Goal: Task Accomplishment & Management: Use online tool/utility

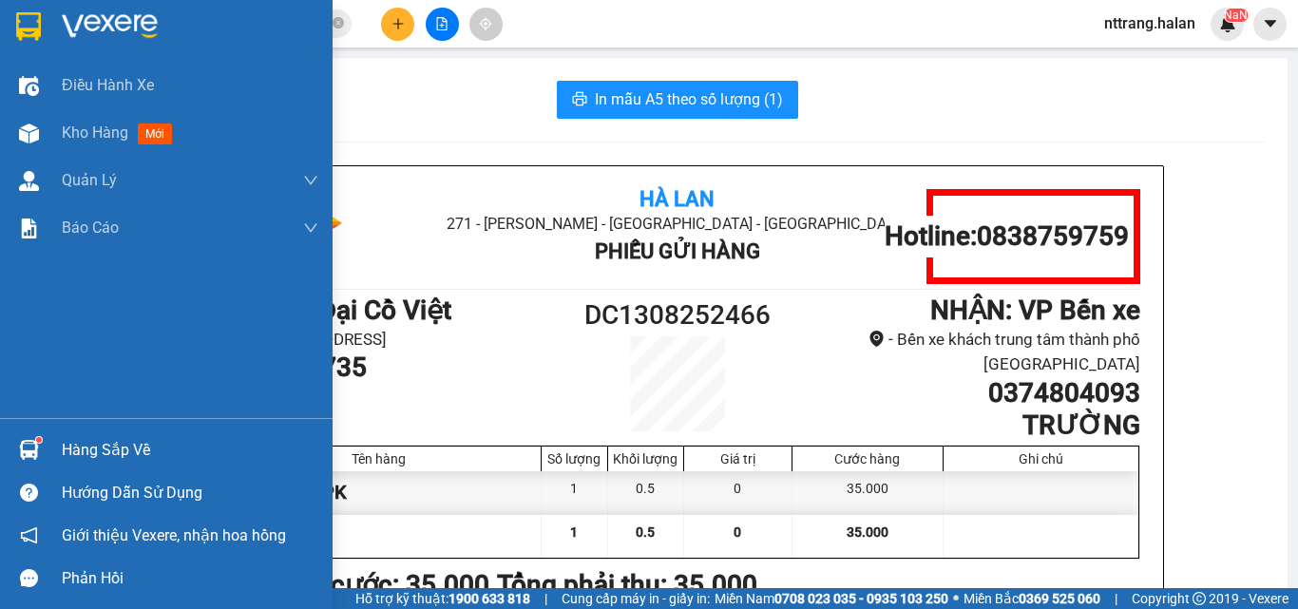
click at [37, 130] on img at bounding box center [29, 133] width 20 height 20
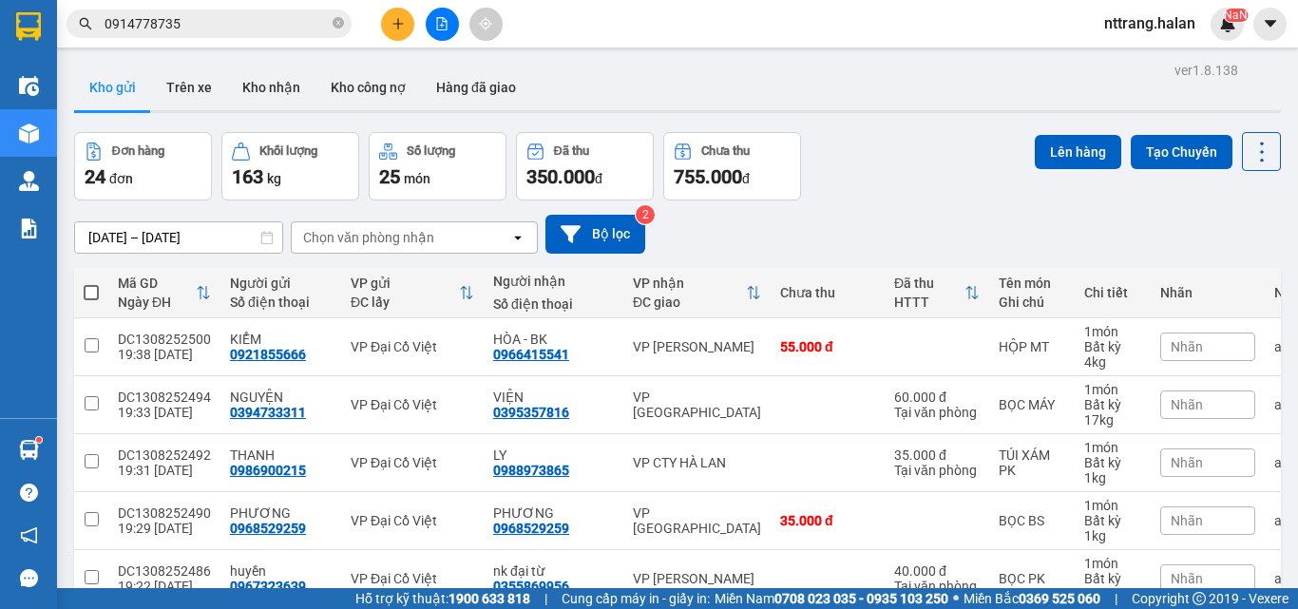
scroll to position [95, 0]
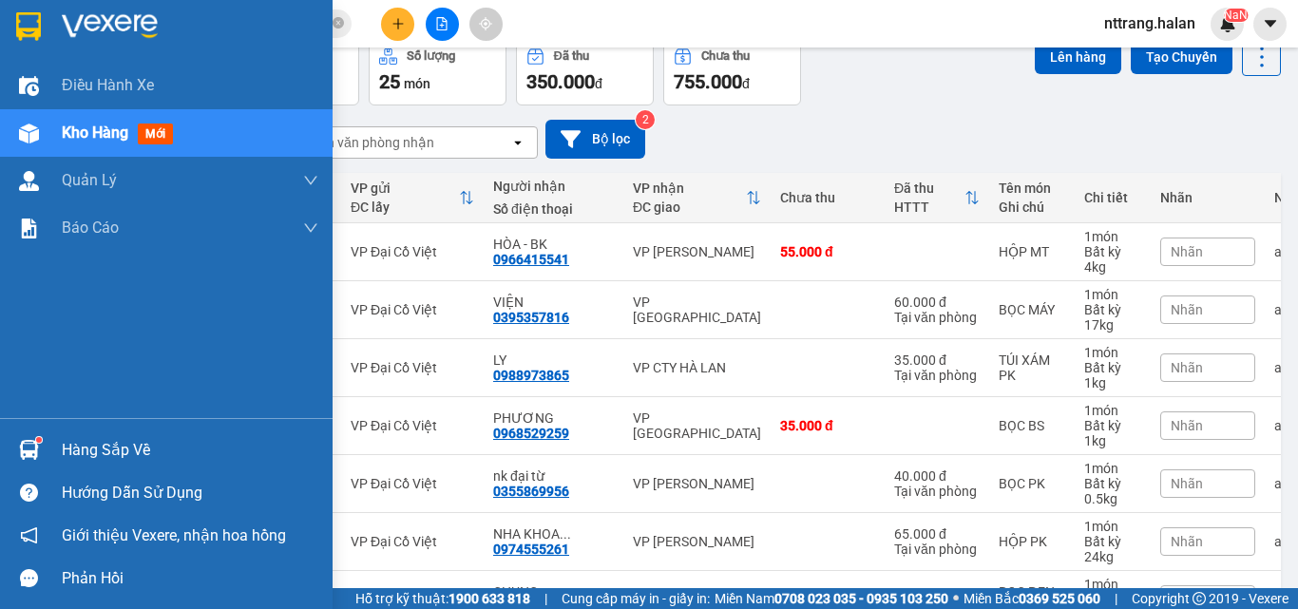
click at [61, 447] on div "Hàng sắp về" at bounding box center [166, 449] width 332 height 43
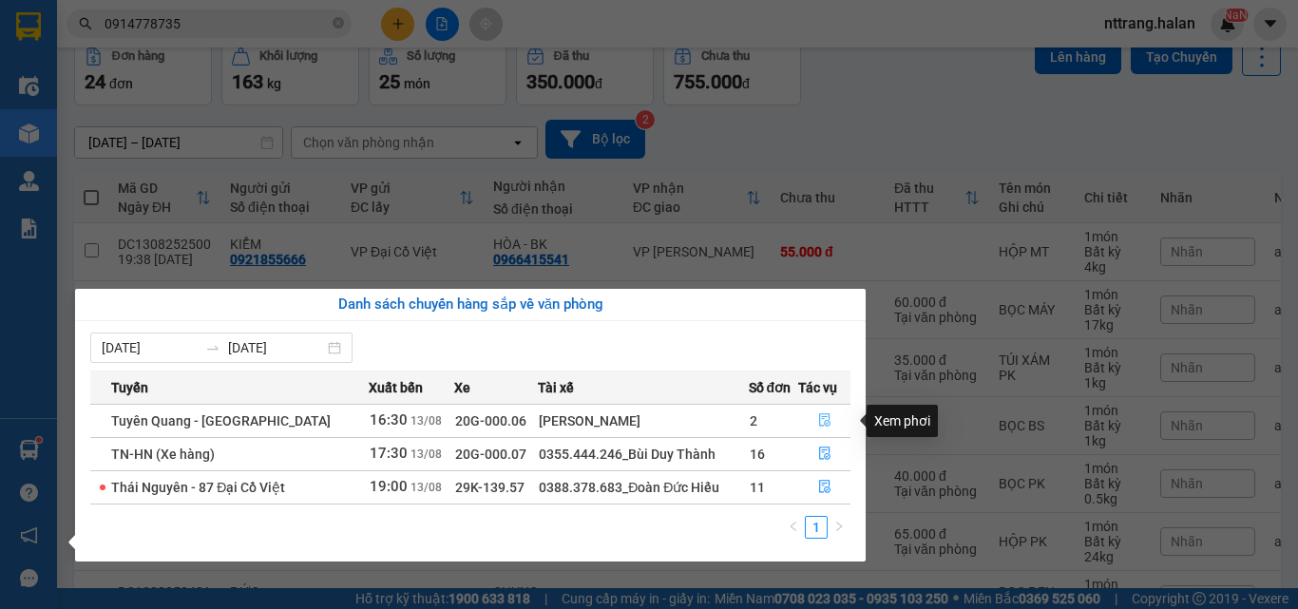
click at [818, 414] on icon "file-done" at bounding box center [824, 419] width 13 height 13
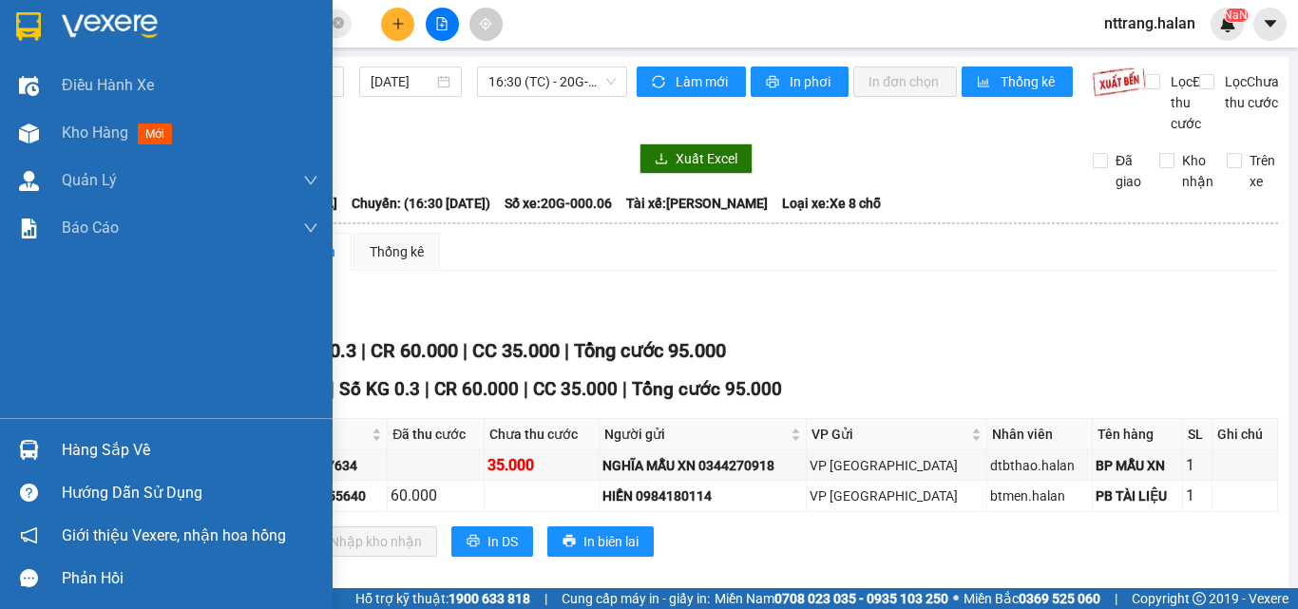
click at [31, 447] on img at bounding box center [29, 450] width 20 height 20
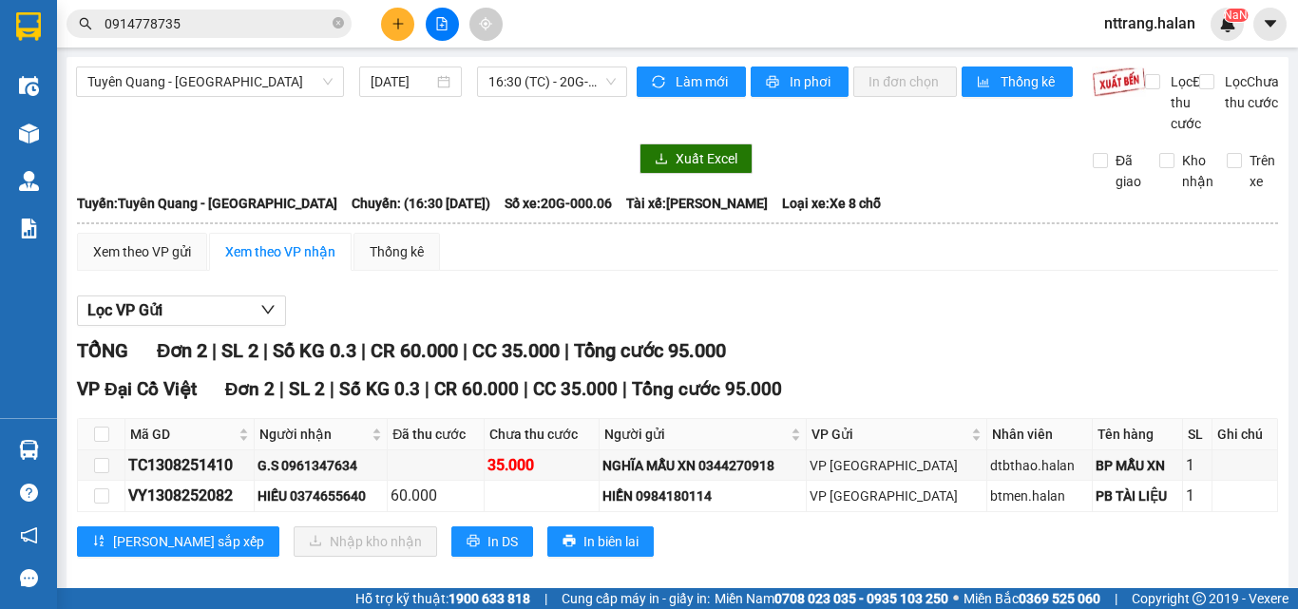
click at [1020, 253] on section "Kết quả tìm kiếm ( 1 ) Bộ lọc Mã ĐH Trạng thái Món hàng Thu hộ Tổng cước Chưa c…" at bounding box center [649, 304] width 1298 height 609
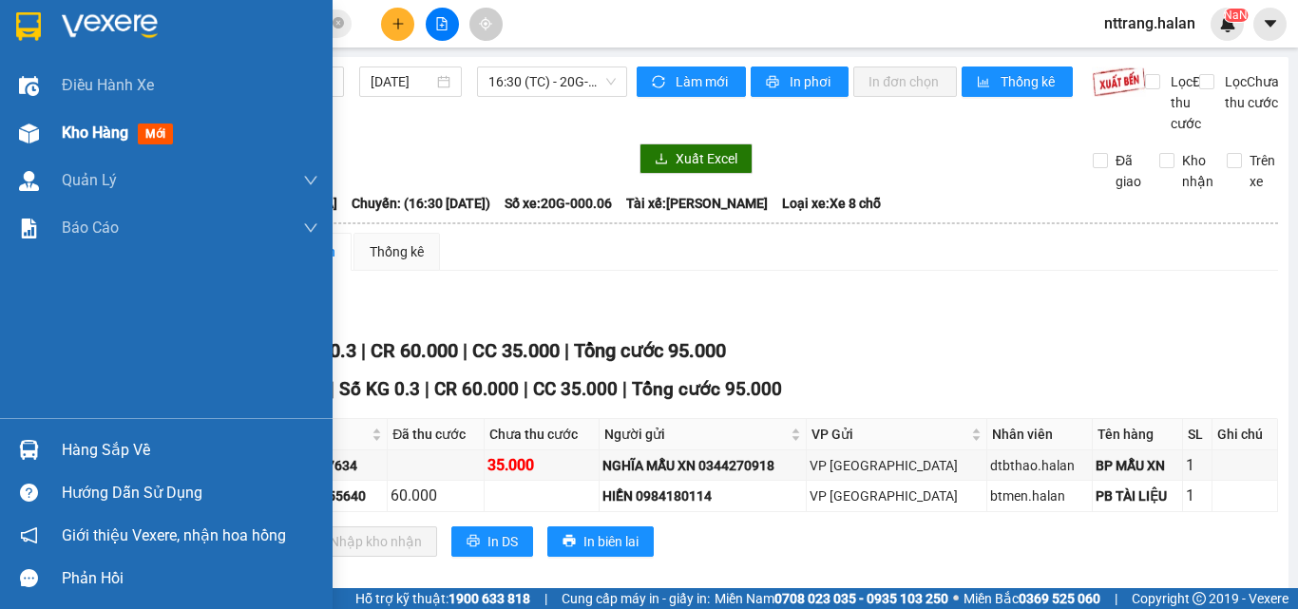
click at [27, 122] on div at bounding box center [28, 133] width 33 height 33
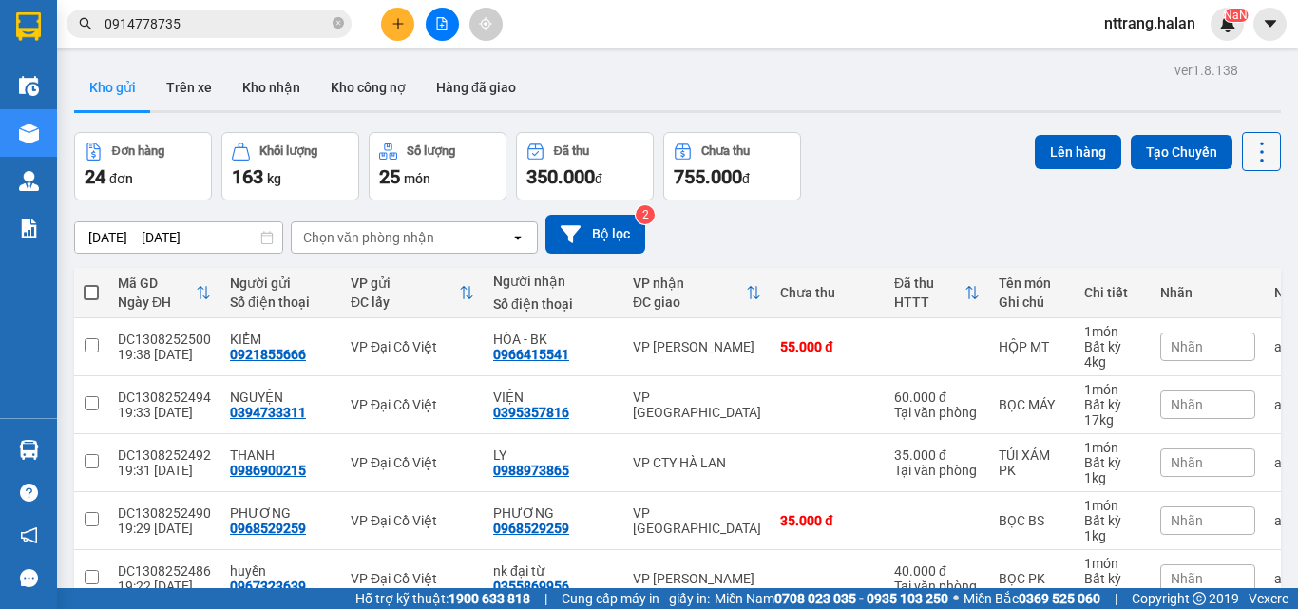
click at [1252, 161] on icon at bounding box center [1261, 152] width 27 height 27
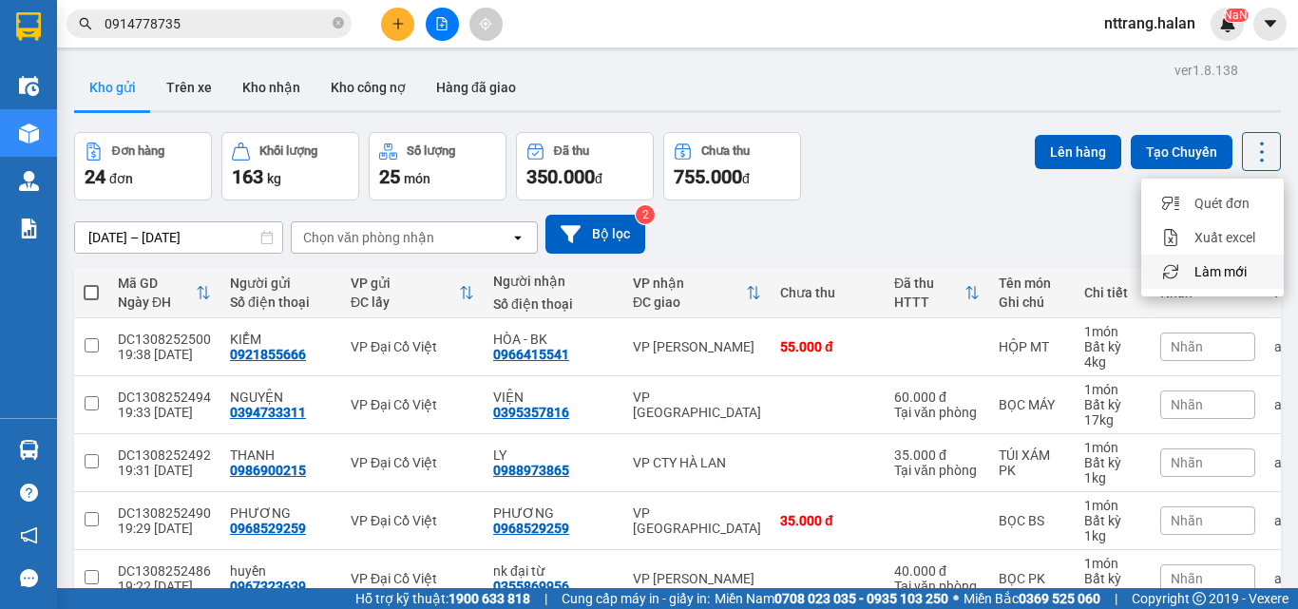
click at [1223, 267] on span "Làm mới" at bounding box center [1220, 271] width 52 height 19
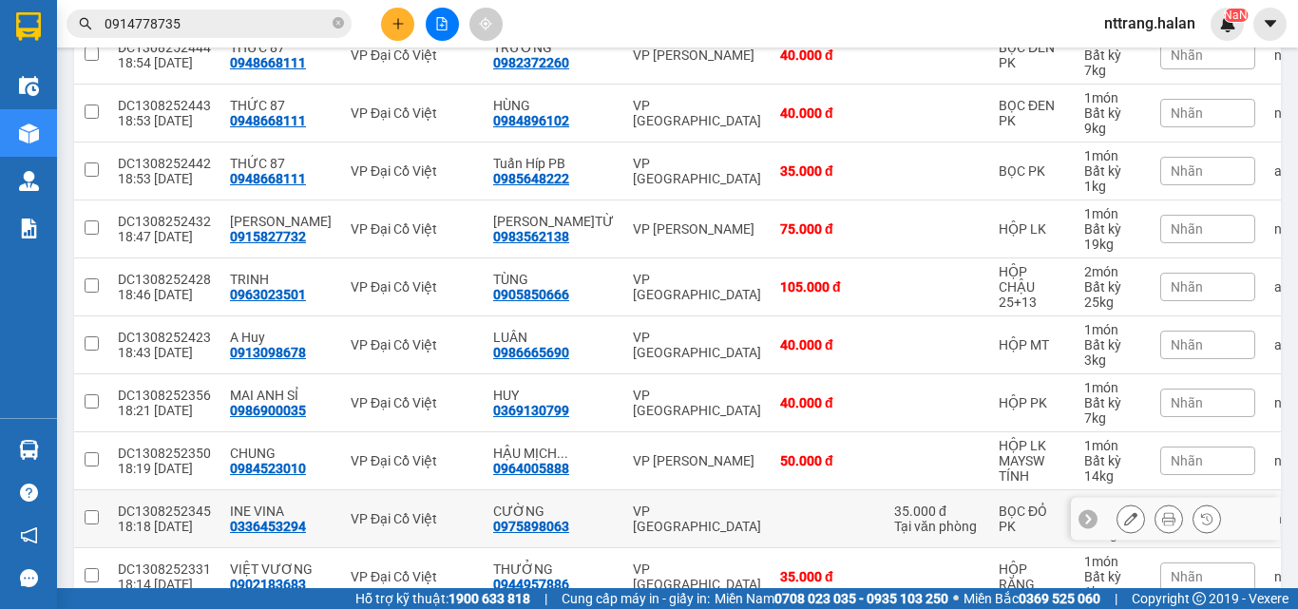
scroll to position [1206, 0]
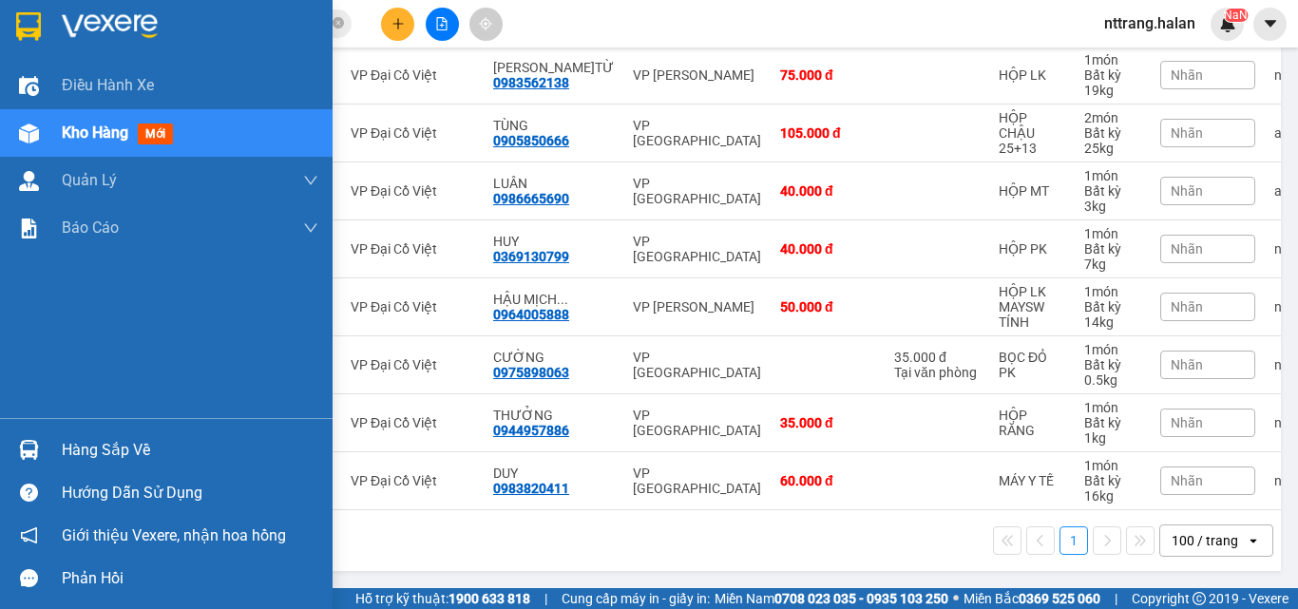
click at [60, 448] on div "Hàng sắp về" at bounding box center [166, 449] width 332 height 43
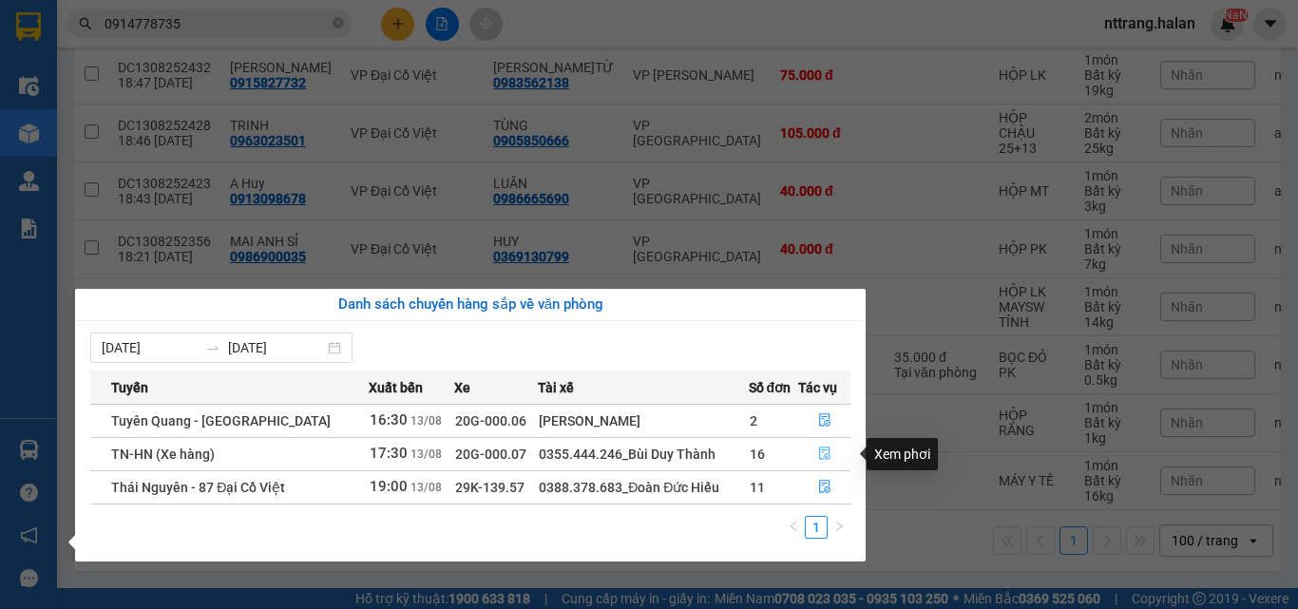
click at [822, 453] on icon "file-done" at bounding box center [824, 452] width 13 height 13
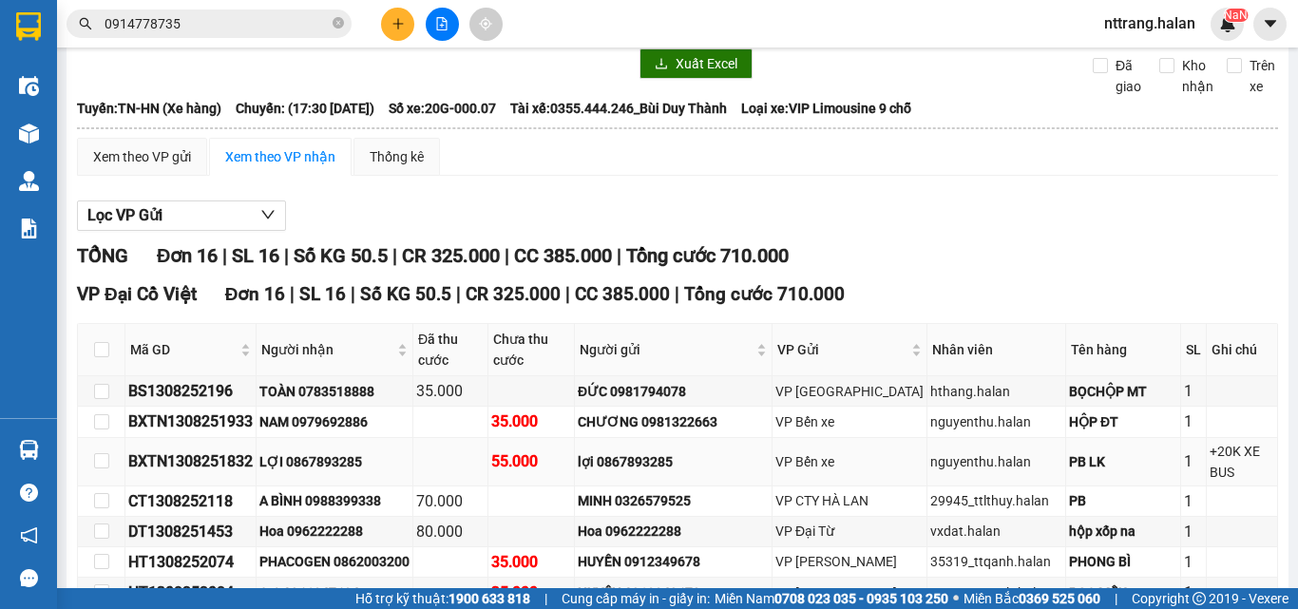
scroll to position [190, 0]
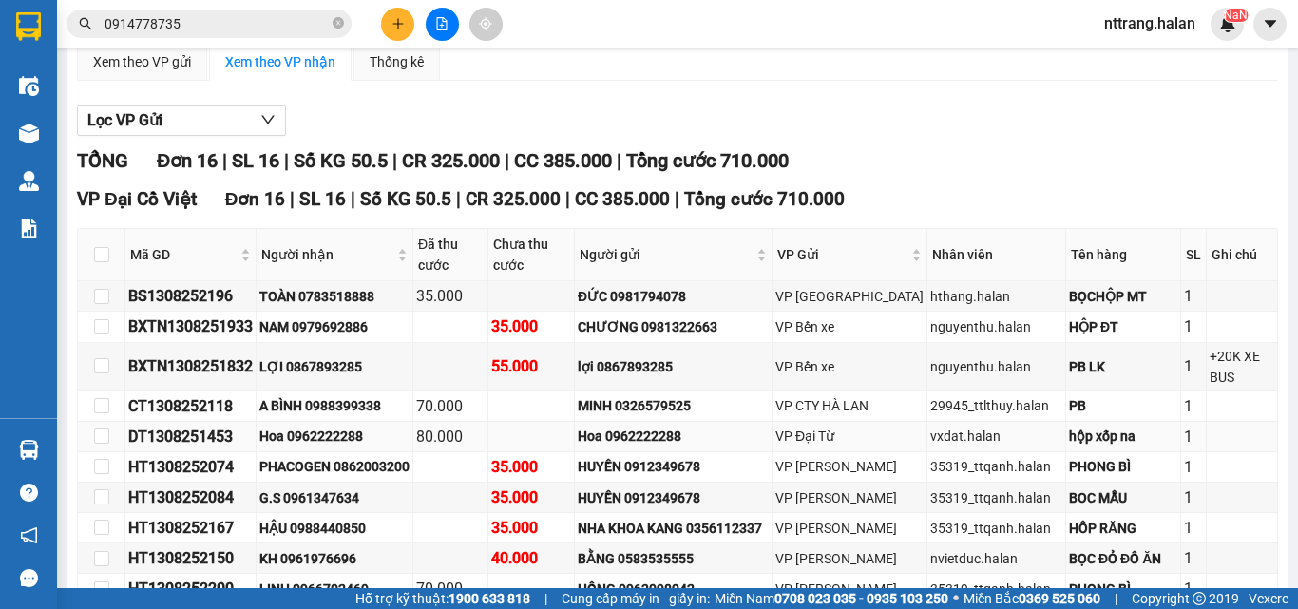
click at [346, 446] on div "Hoa 0962222288" at bounding box center [334, 436] width 150 height 21
copy div "0962222288"
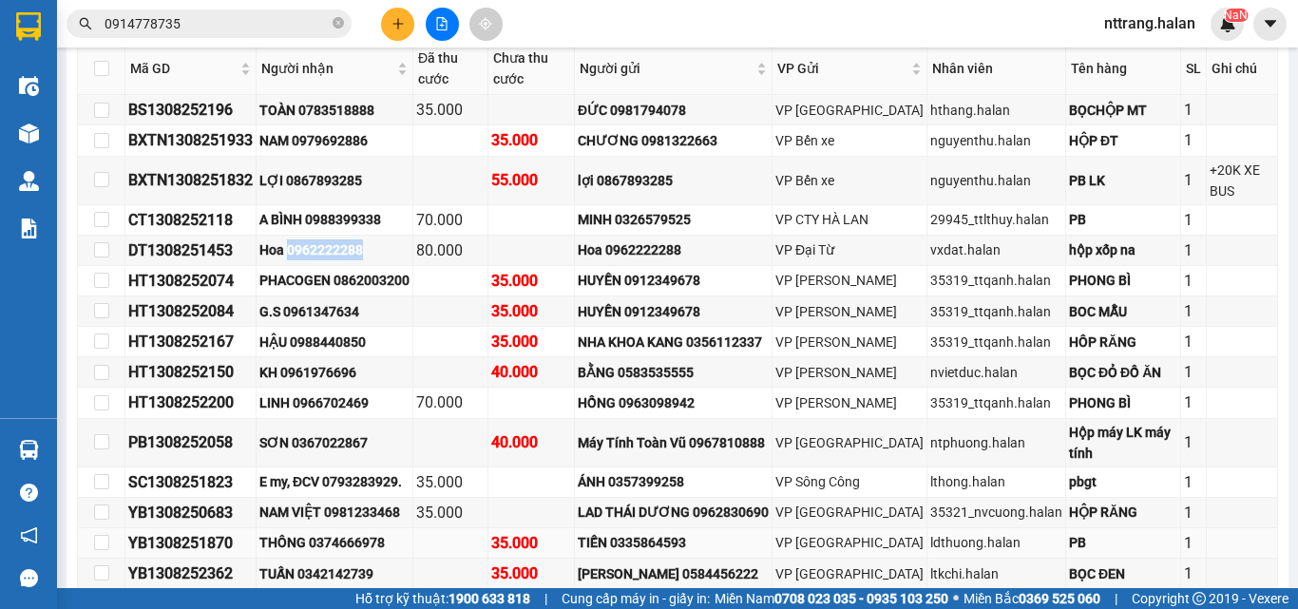
scroll to position [526, 0]
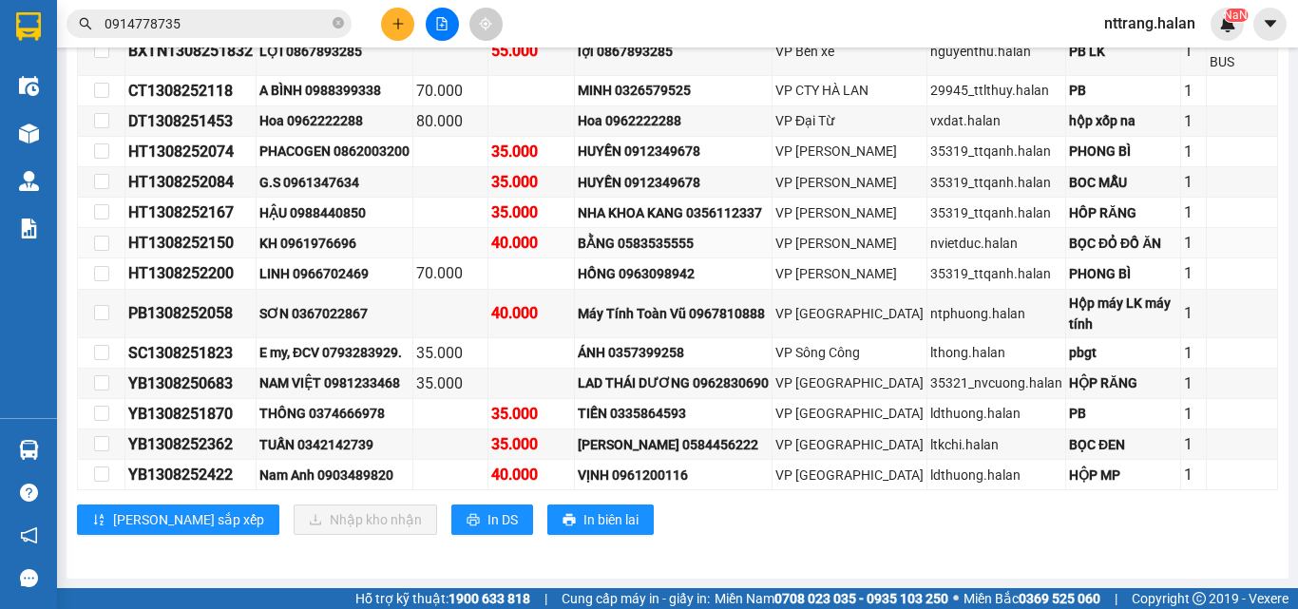
click at [321, 241] on div "KH 0961976696" at bounding box center [334, 243] width 150 height 21
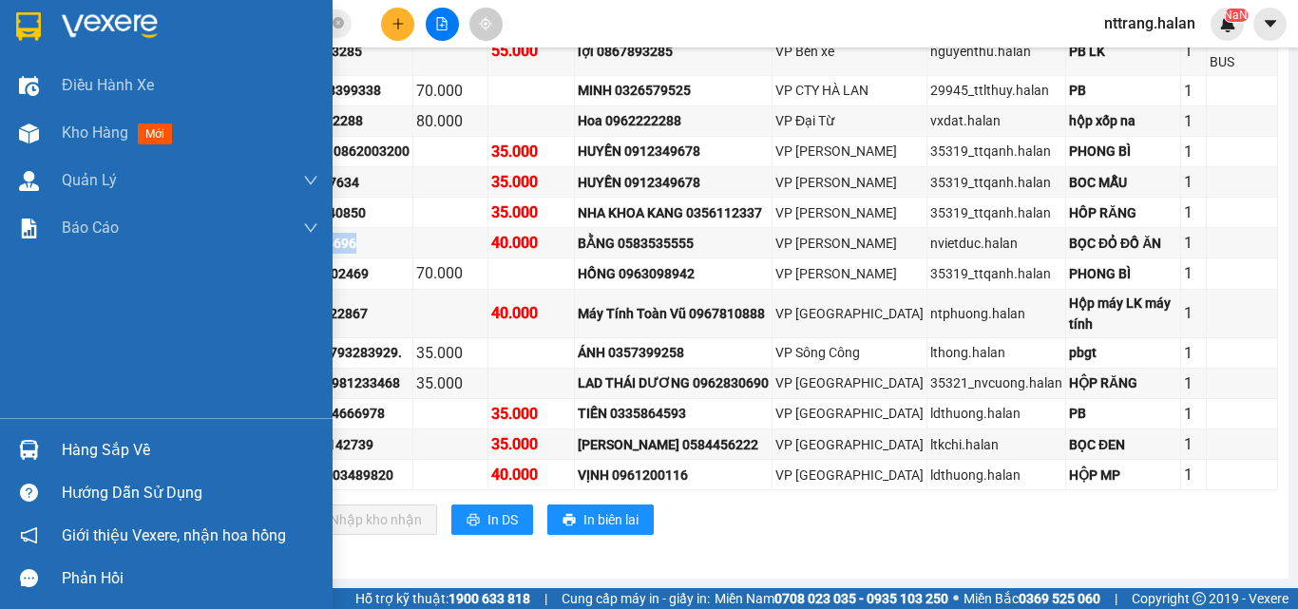
click at [77, 443] on div "Hàng sắp về" at bounding box center [190, 450] width 256 height 28
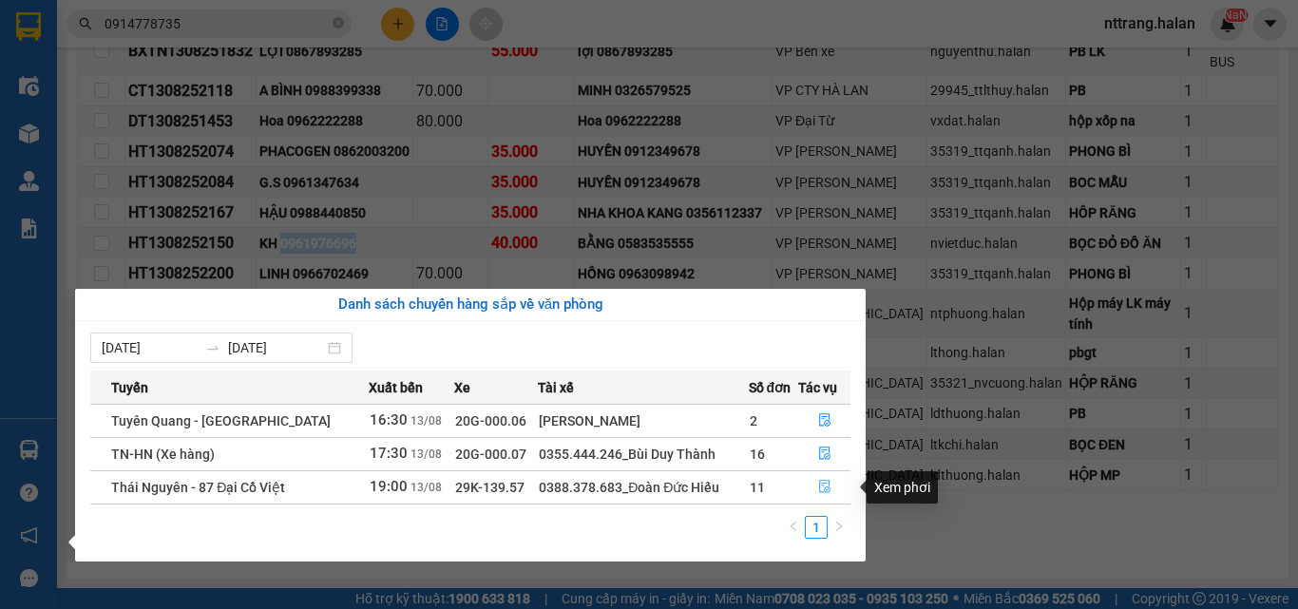
click at [819, 484] on icon "file-done" at bounding box center [824, 487] width 11 height 13
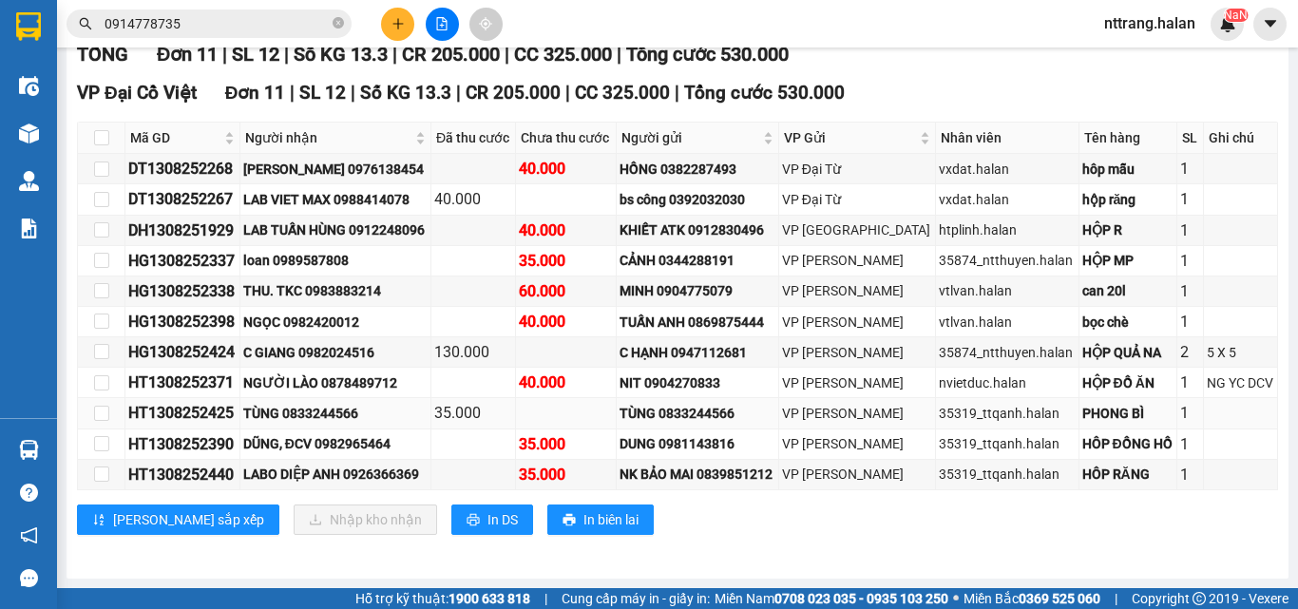
scroll to position [317, 0]
click at [199, 356] on div "HG1308252424" at bounding box center [182, 352] width 108 height 24
copy div "HG1308252424"
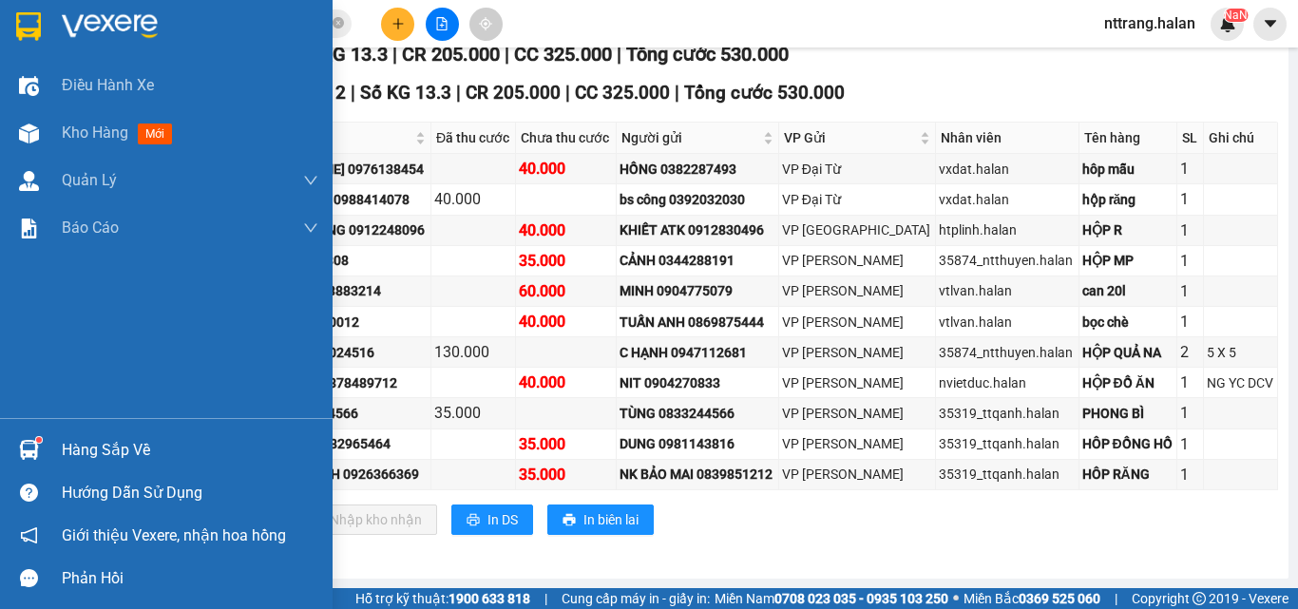
click at [47, 440] on div "Hàng sắp về" at bounding box center [166, 449] width 332 height 43
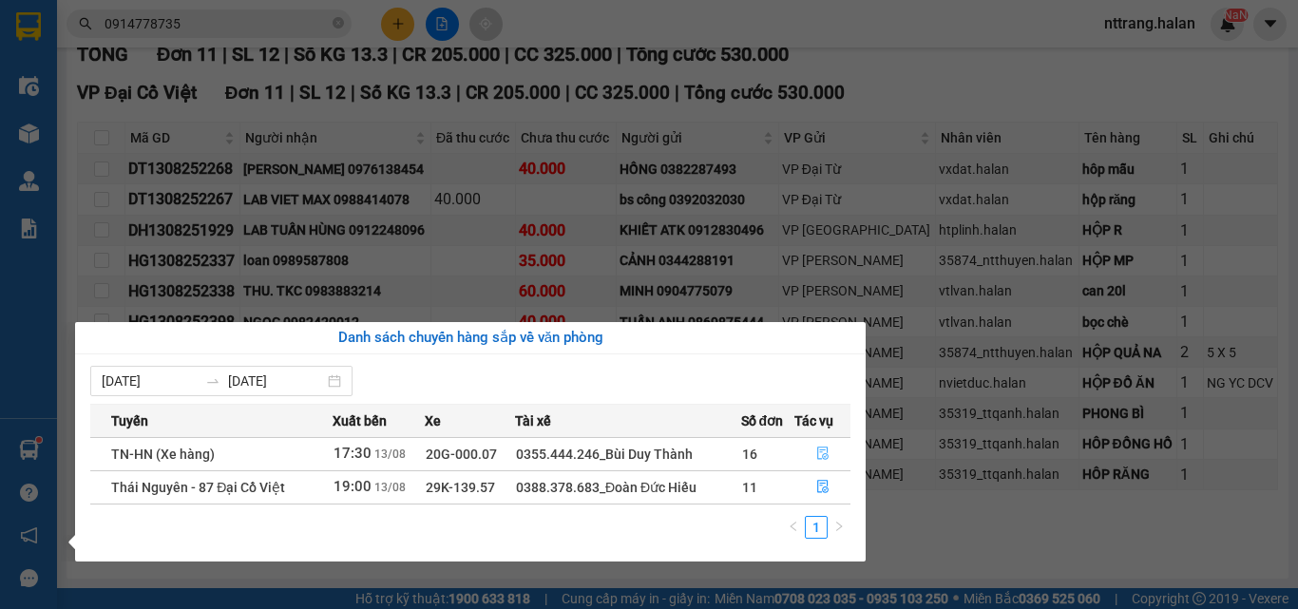
click at [821, 455] on icon "file-done" at bounding box center [822, 452] width 13 height 13
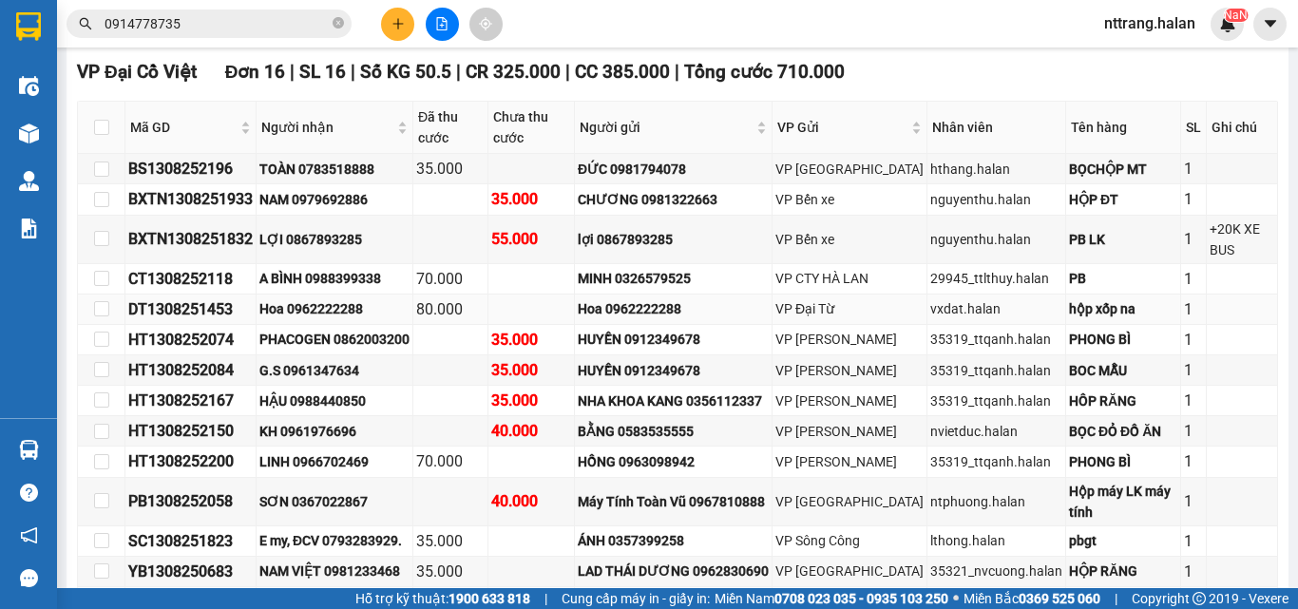
click at [334, 319] on div "Hoa 0962222288" at bounding box center [334, 308] width 150 height 21
copy div "0962222288"
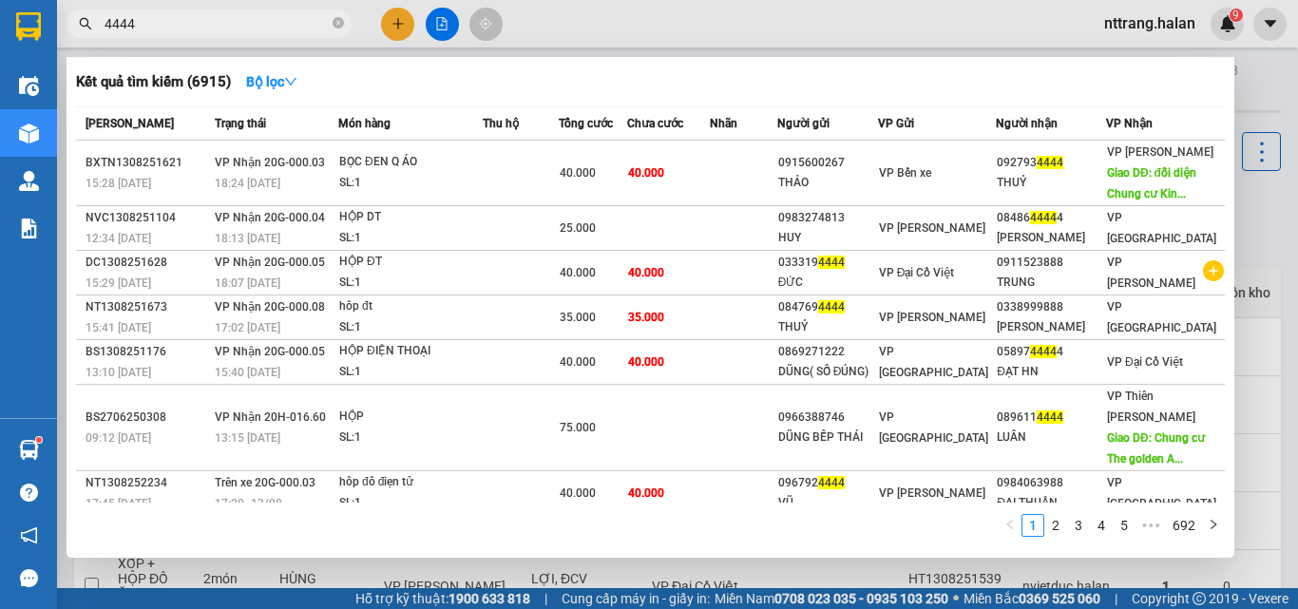
click at [160, 21] on input "4444" at bounding box center [216, 23] width 224 height 21
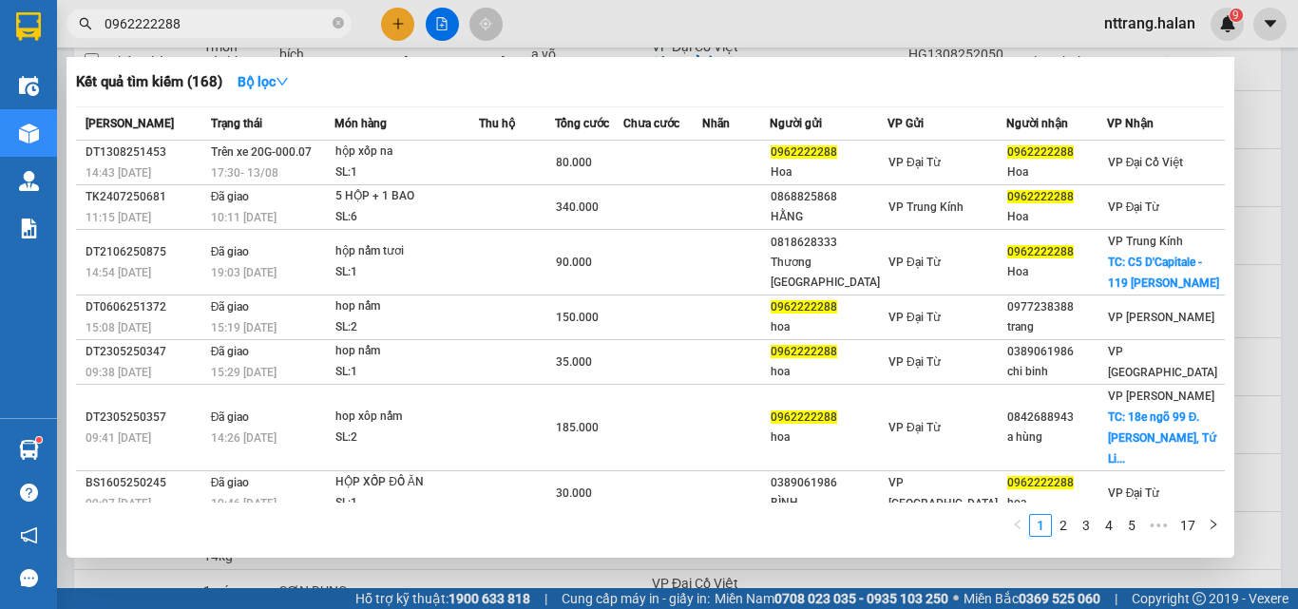
click at [199, 19] on input "0962222288" at bounding box center [216, 23] width 224 height 21
paste input "HG1308252424"
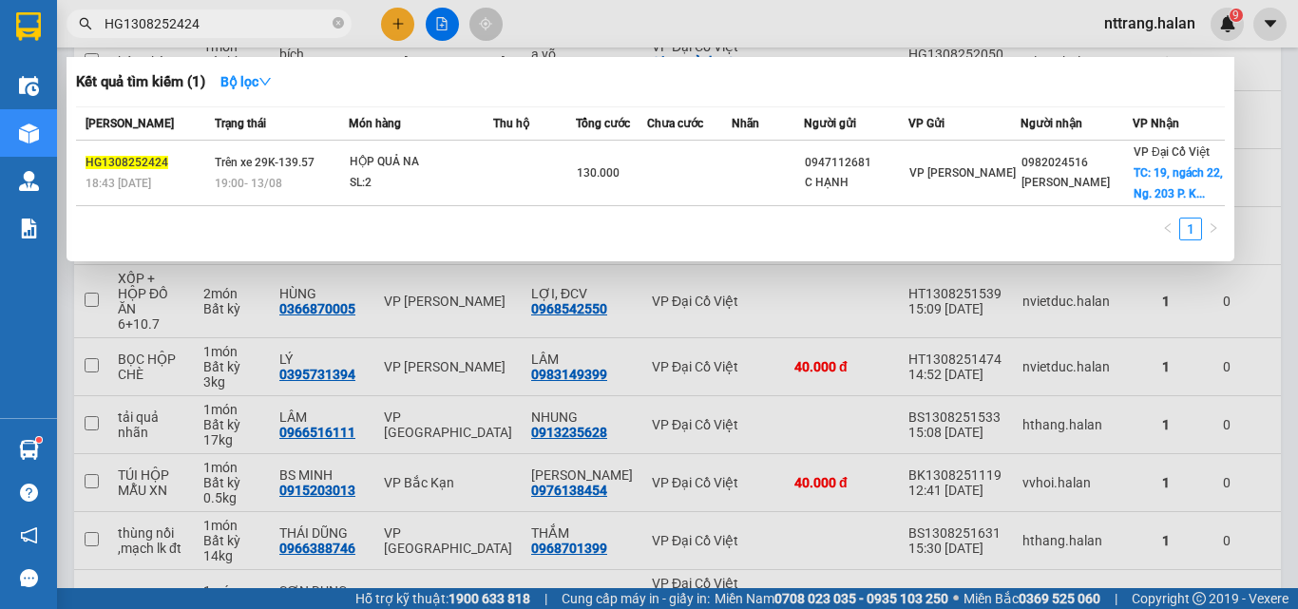
type input "HG1308252424"
click at [1250, 104] on div at bounding box center [649, 304] width 1298 height 609
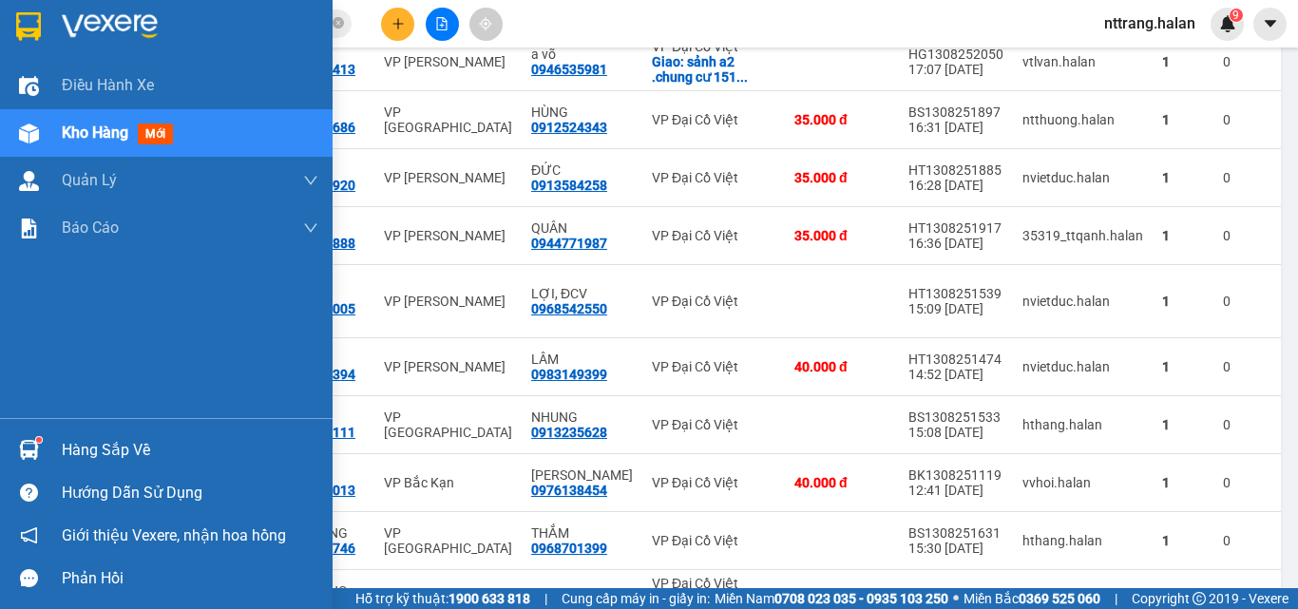
click at [29, 133] on img at bounding box center [29, 133] width 20 height 20
click at [25, 448] on img at bounding box center [29, 450] width 20 height 20
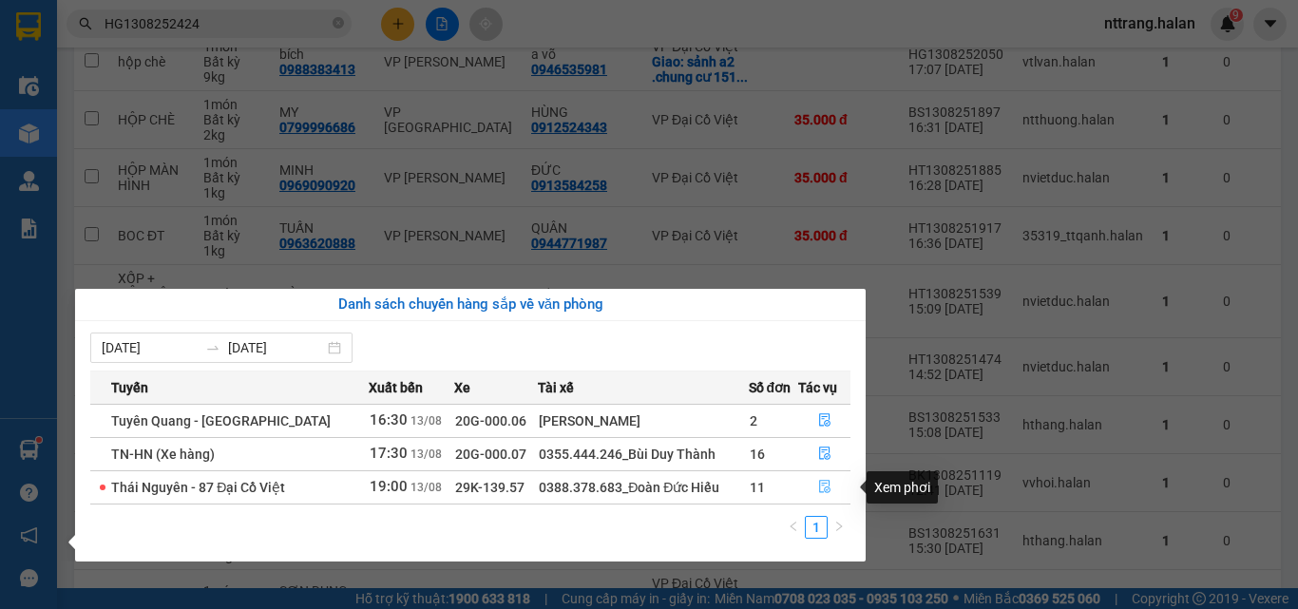
click at [827, 488] on icon "file-done" at bounding box center [824, 486] width 13 height 13
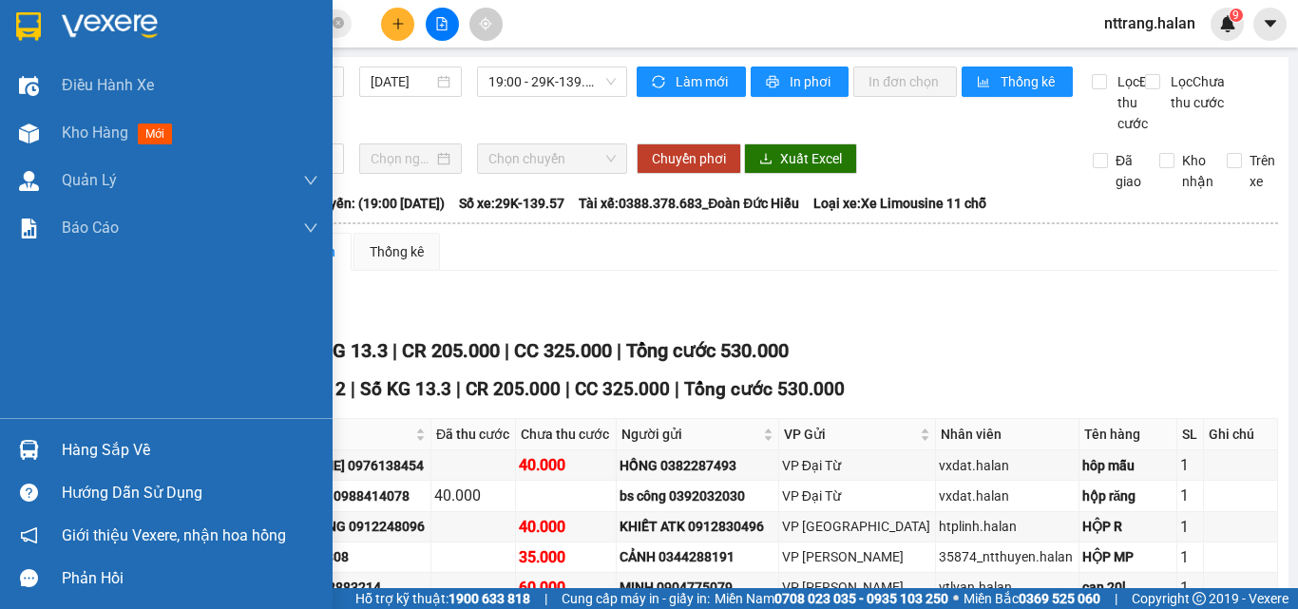
click at [17, 450] on div at bounding box center [28, 449] width 33 height 33
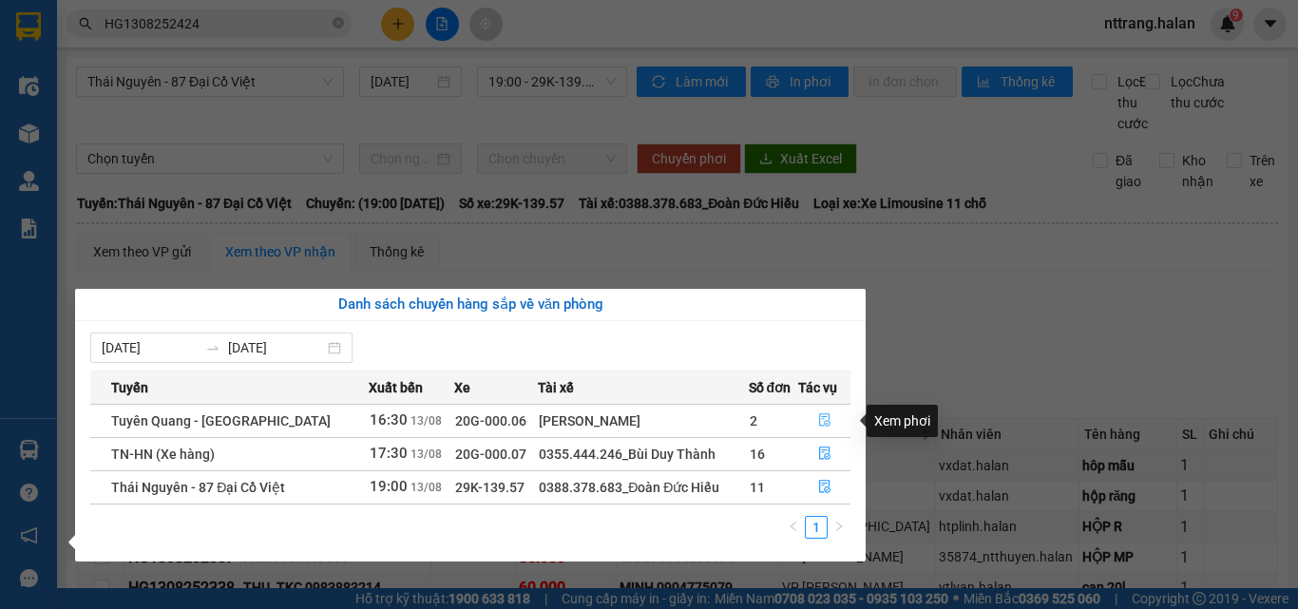
click at [821, 423] on icon "file-done" at bounding box center [824, 419] width 13 height 13
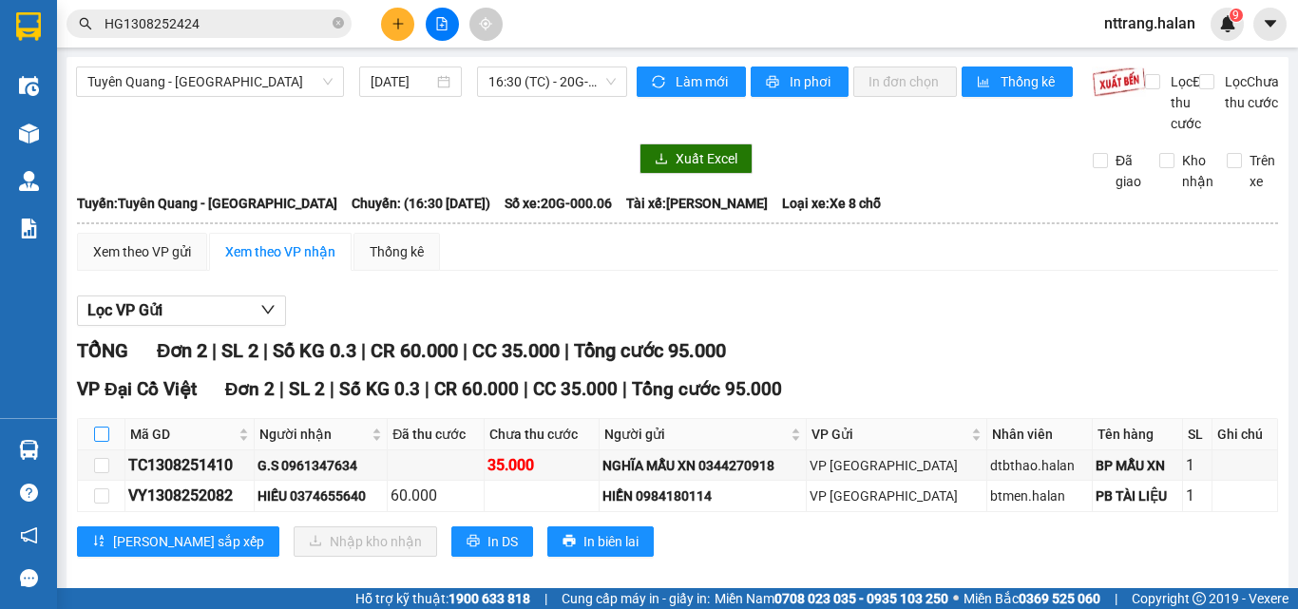
drag, startPoint x: 97, startPoint y: 450, endPoint x: 174, endPoint y: 466, distance: 78.6
click at [99, 442] on input "checkbox" at bounding box center [101, 434] width 15 height 15
checkbox input "true"
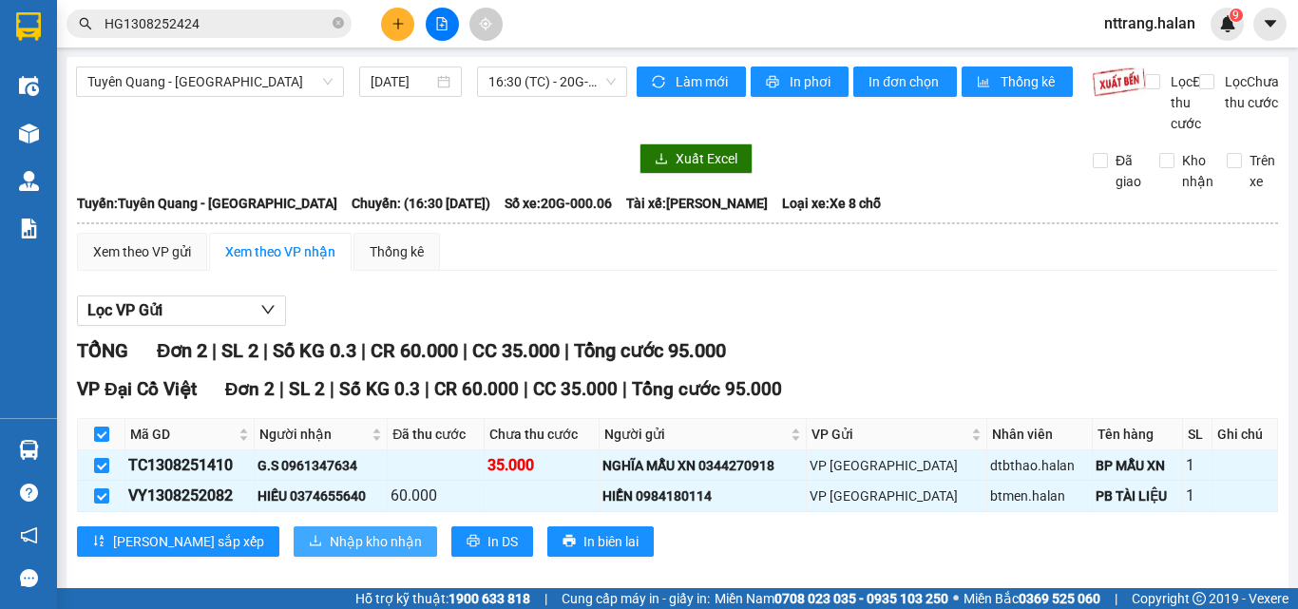
click at [330, 552] on span "Nhập kho nhận" at bounding box center [376, 541] width 92 height 21
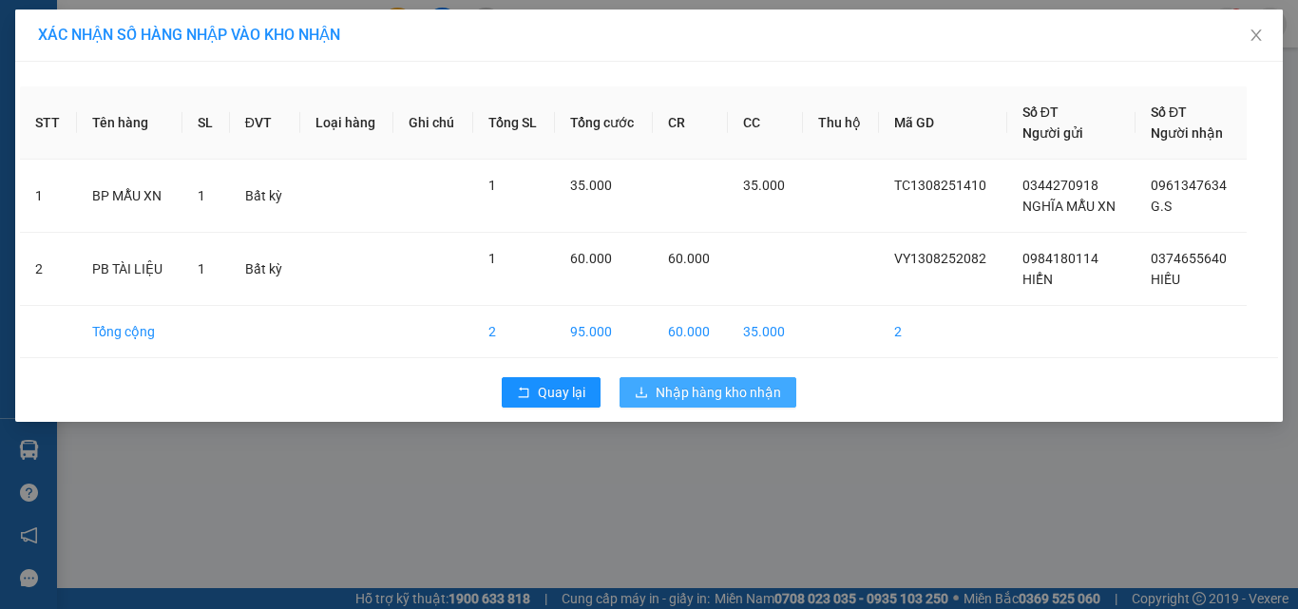
click at [688, 391] on span "Nhập hàng kho nhận" at bounding box center [717, 392] width 125 height 21
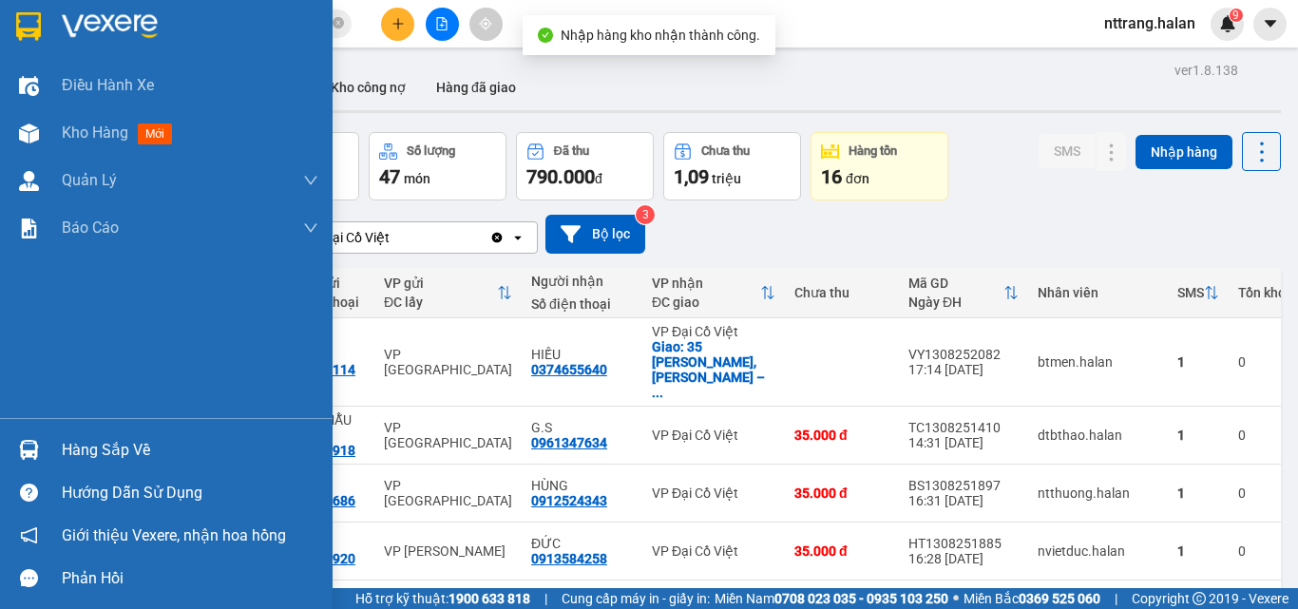
drag, startPoint x: 80, startPoint y: 450, endPoint x: 97, endPoint y: 450, distance: 17.1
click at [82, 450] on div "Hàng sắp về" at bounding box center [190, 450] width 256 height 28
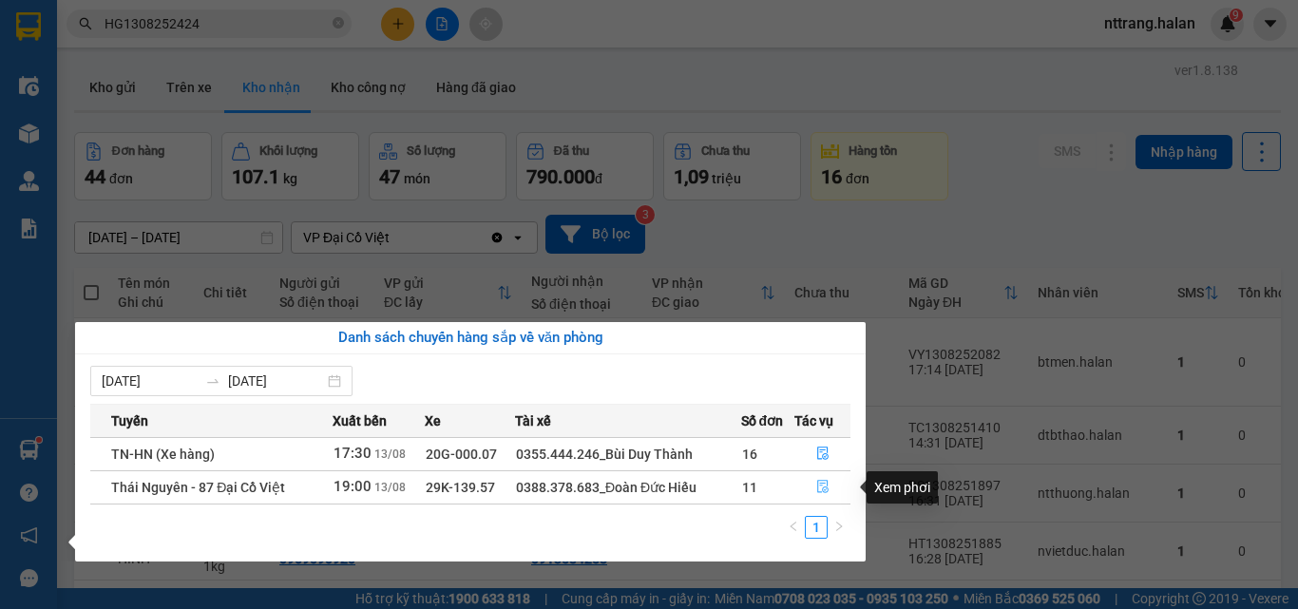
click at [820, 488] on icon "file-done" at bounding box center [822, 486] width 13 height 13
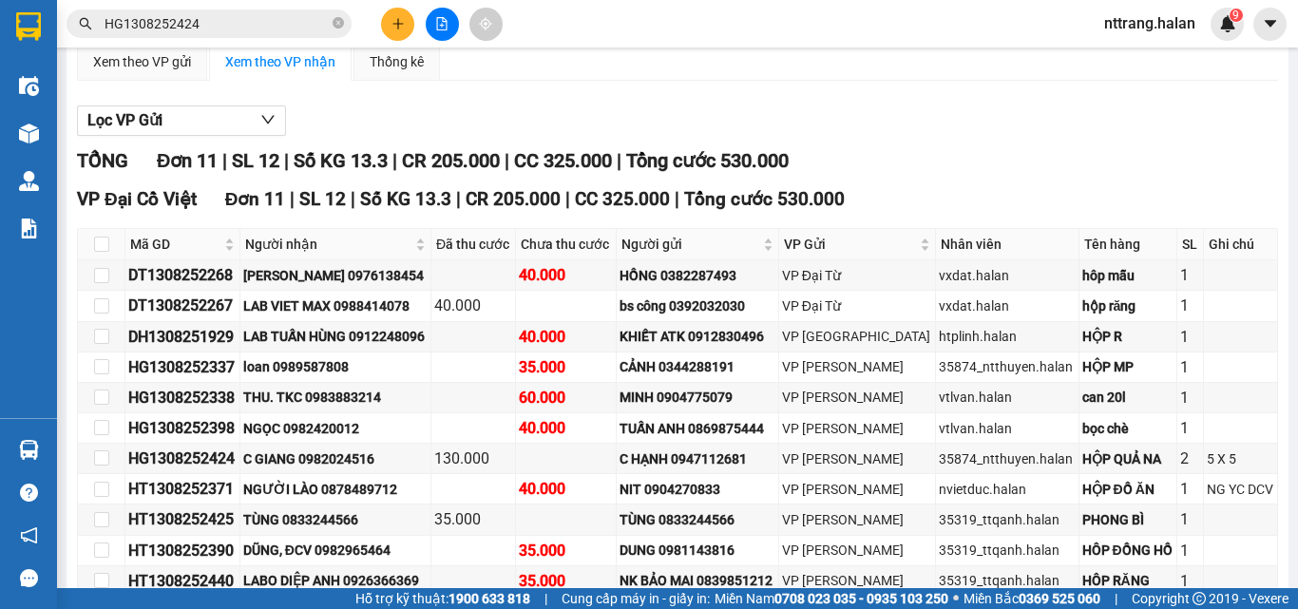
scroll to position [285, 0]
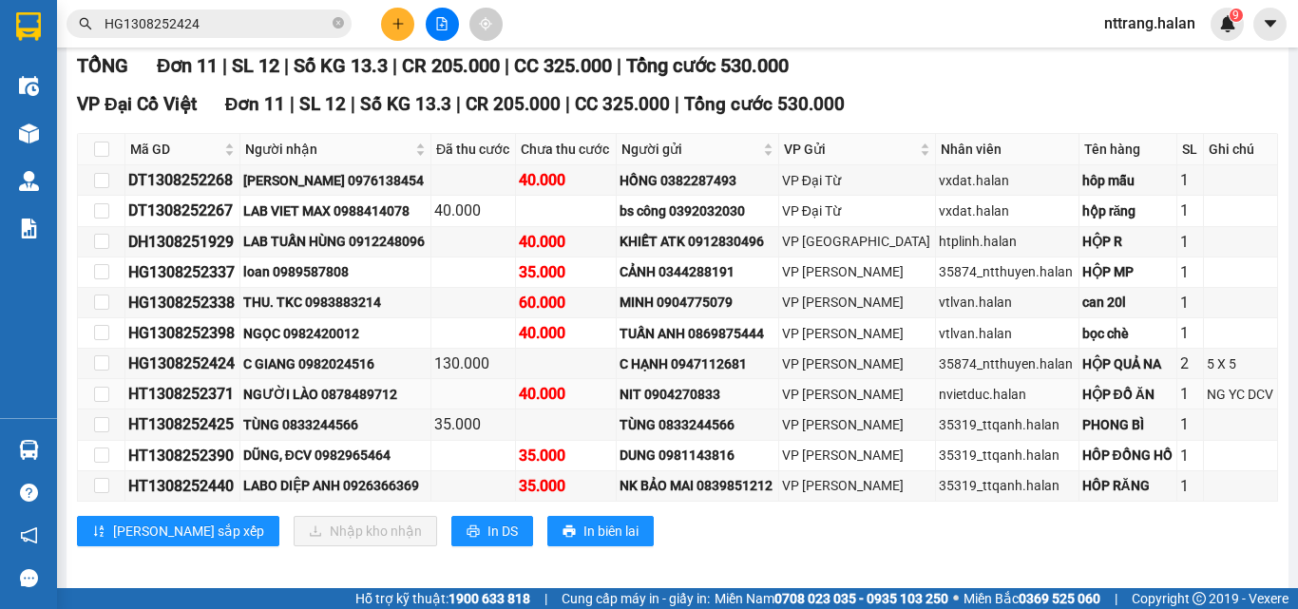
click at [339, 405] on div "NGƯỜI LÀO 0878489712" at bounding box center [335, 394] width 184 height 21
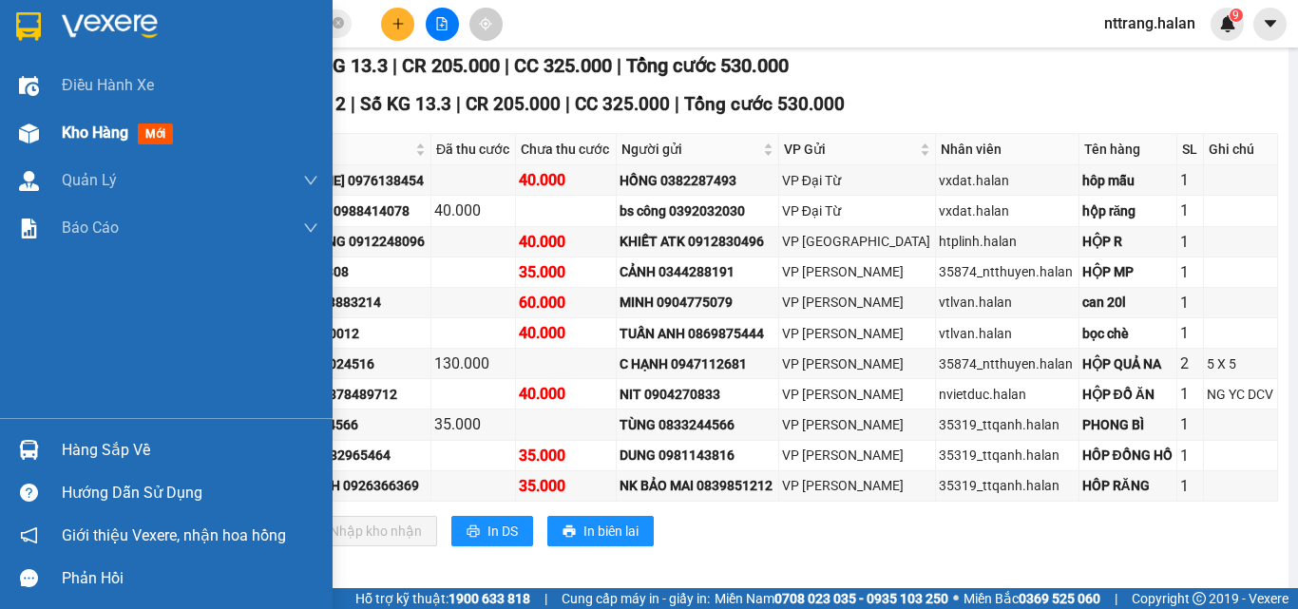
click at [39, 118] on div at bounding box center [28, 133] width 33 height 33
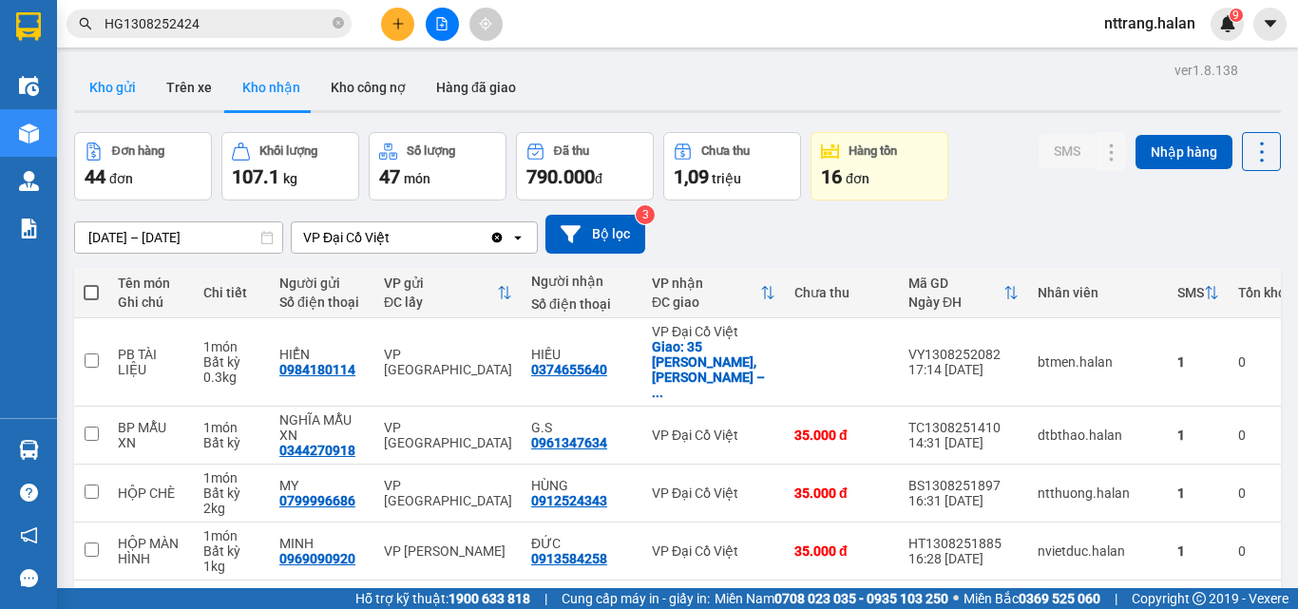
click at [113, 77] on button "Kho gửi" at bounding box center [112, 88] width 77 height 46
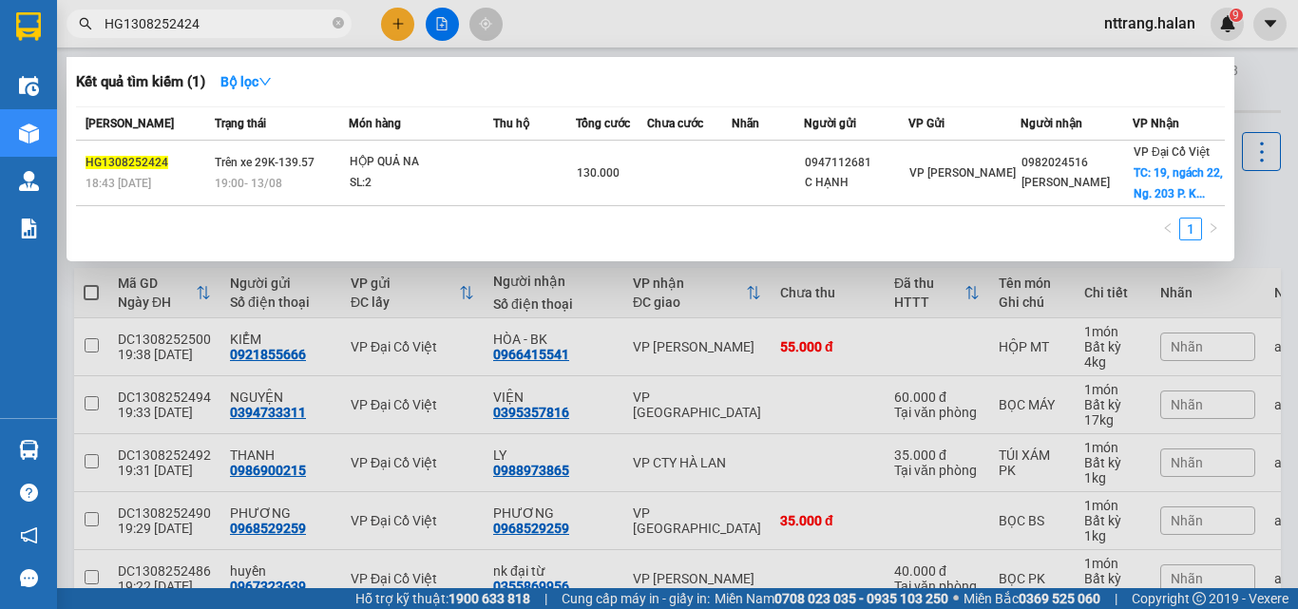
click at [198, 22] on input "HG1308252424" at bounding box center [216, 23] width 224 height 21
paste input "0962222288"
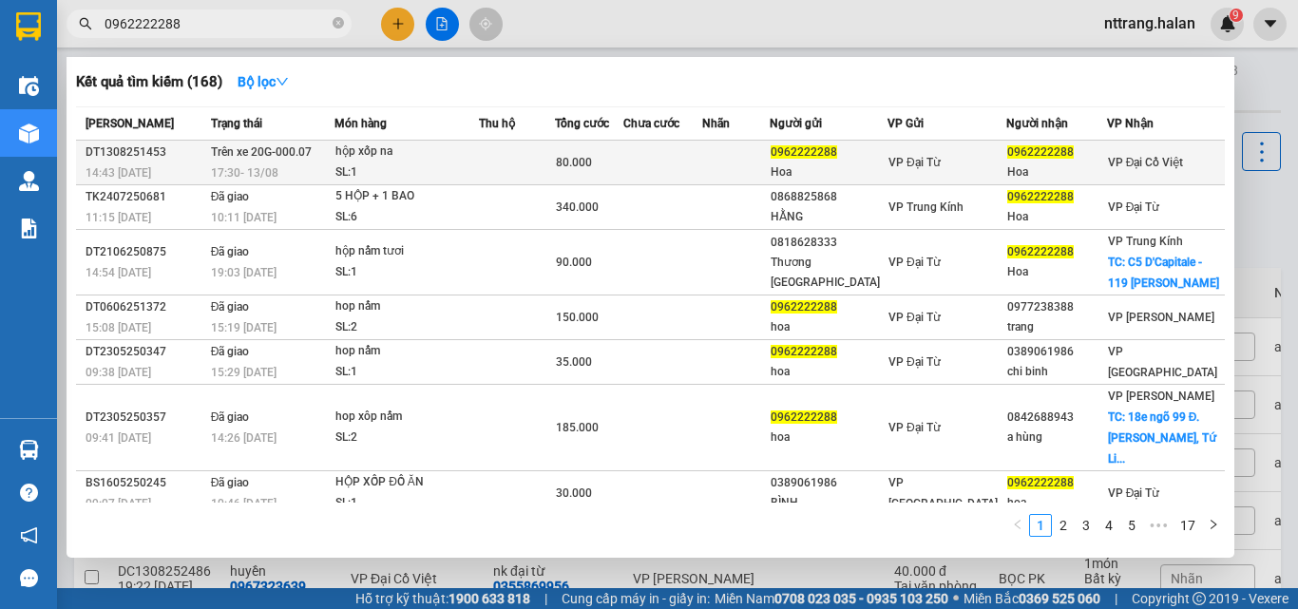
type input "0962222288"
click at [399, 153] on div "hộp xốp na" at bounding box center [406, 152] width 142 height 21
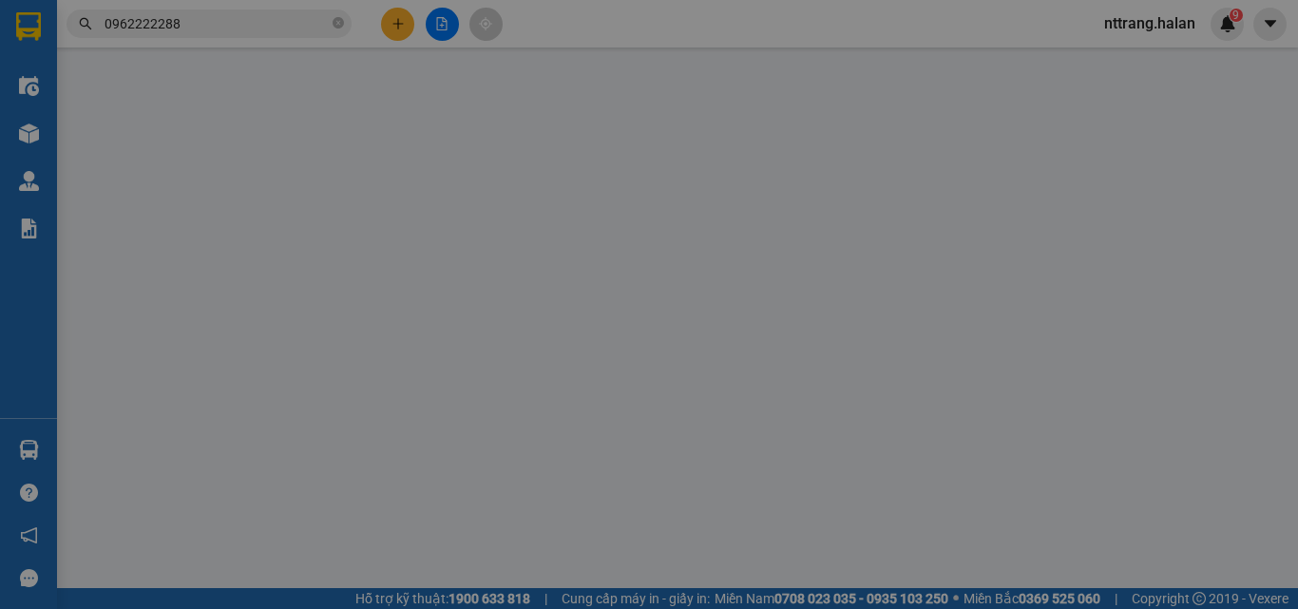
type input "0962222288"
type input "Hoa"
type input "0962222288"
type input "Hoa"
type input "80.000"
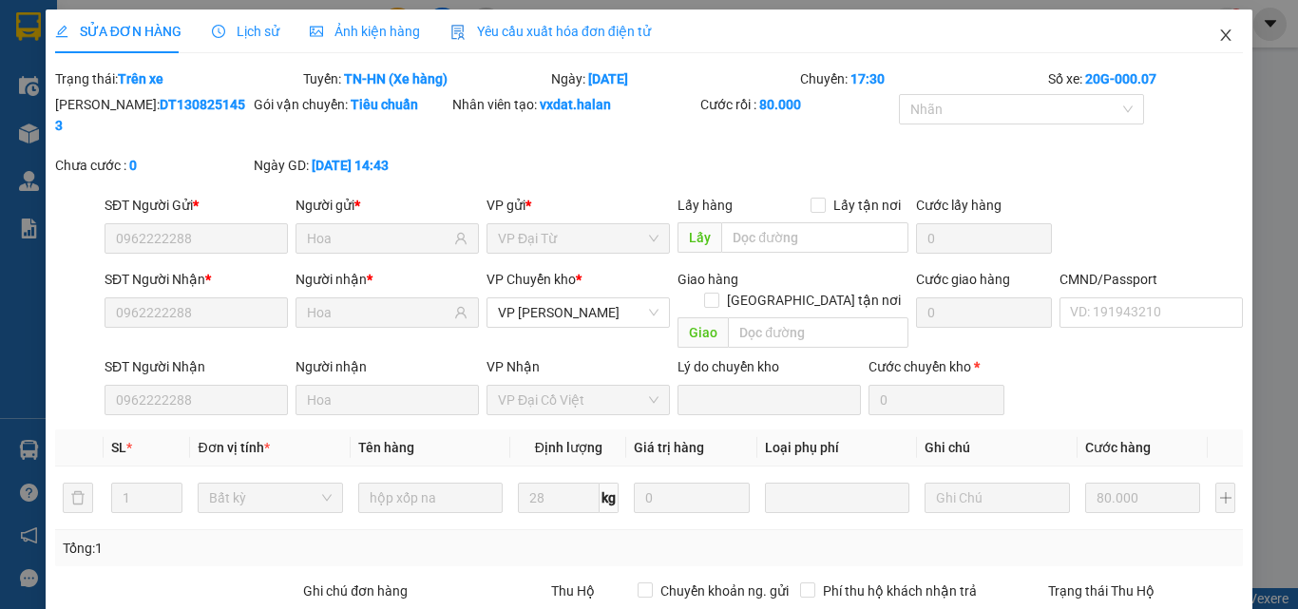
click at [1212, 26] on span "Close" at bounding box center [1225, 35] width 53 height 53
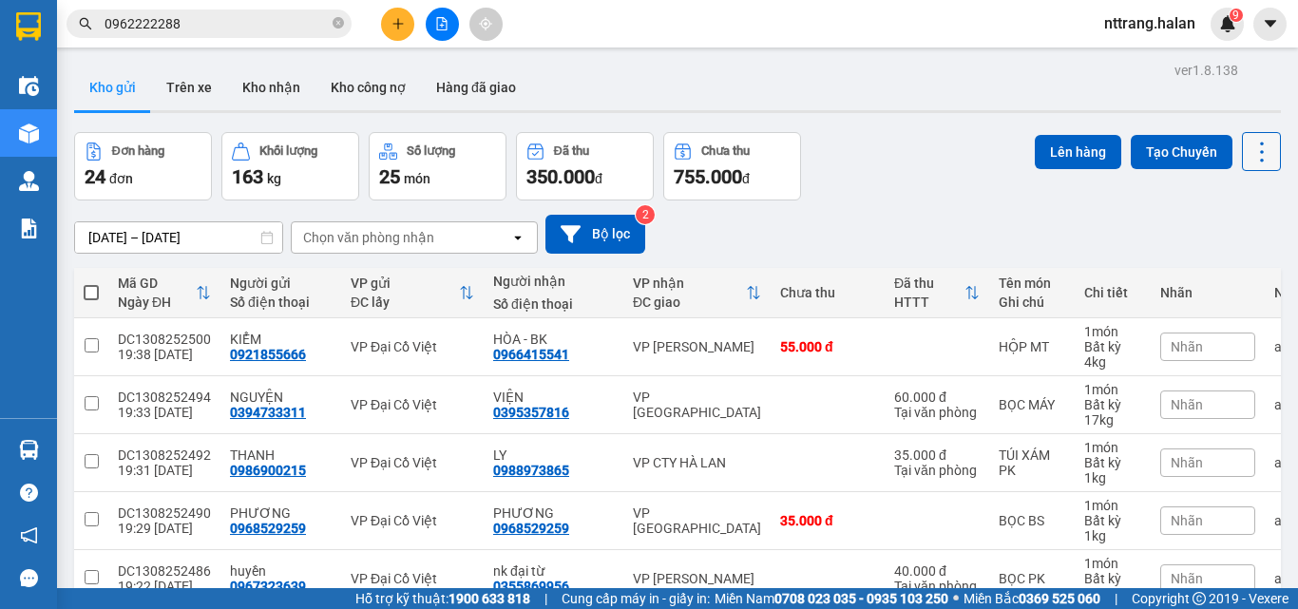
click at [1249, 161] on icon at bounding box center [1261, 152] width 27 height 27
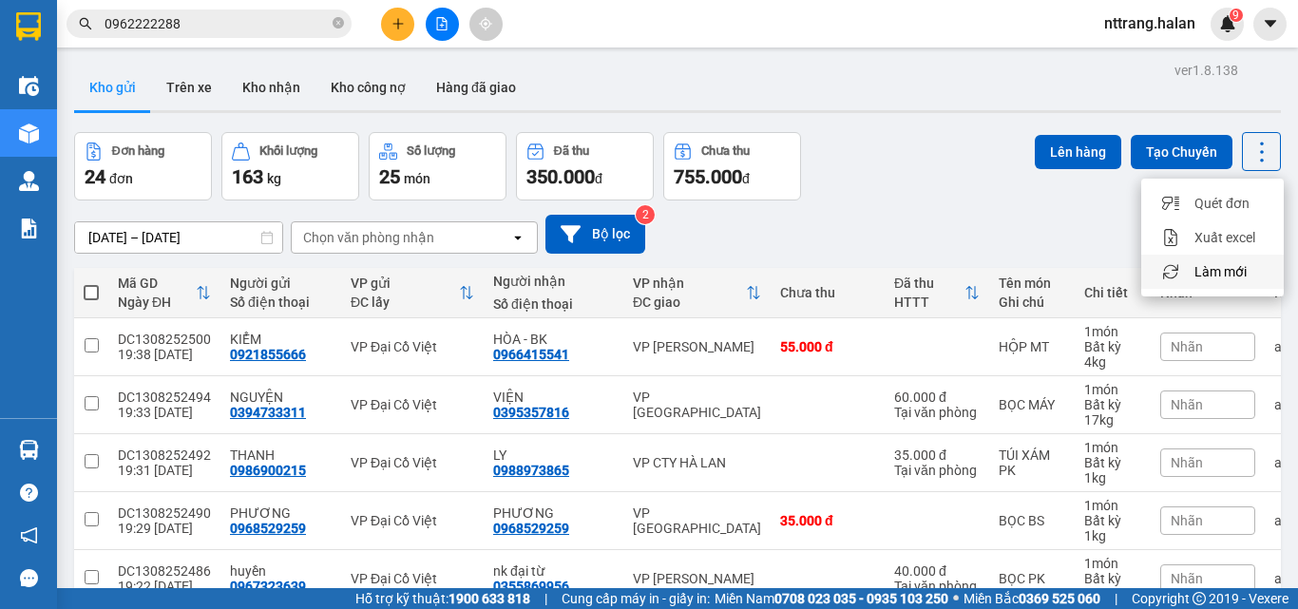
click at [1226, 266] on span "Làm mới" at bounding box center [1220, 271] width 52 height 19
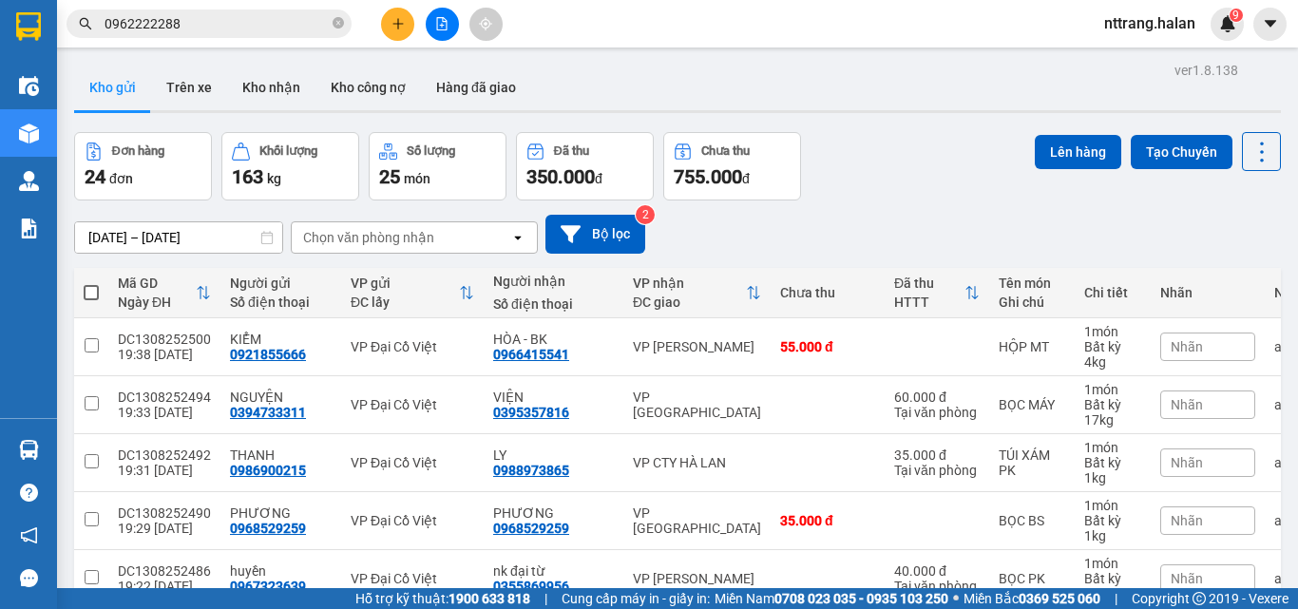
click at [85, 296] on span at bounding box center [91, 292] width 15 height 15
click at [91, 283] on input "checkbox" at bounding box center [91, 283] width 0 height 0
checkbox input "true"
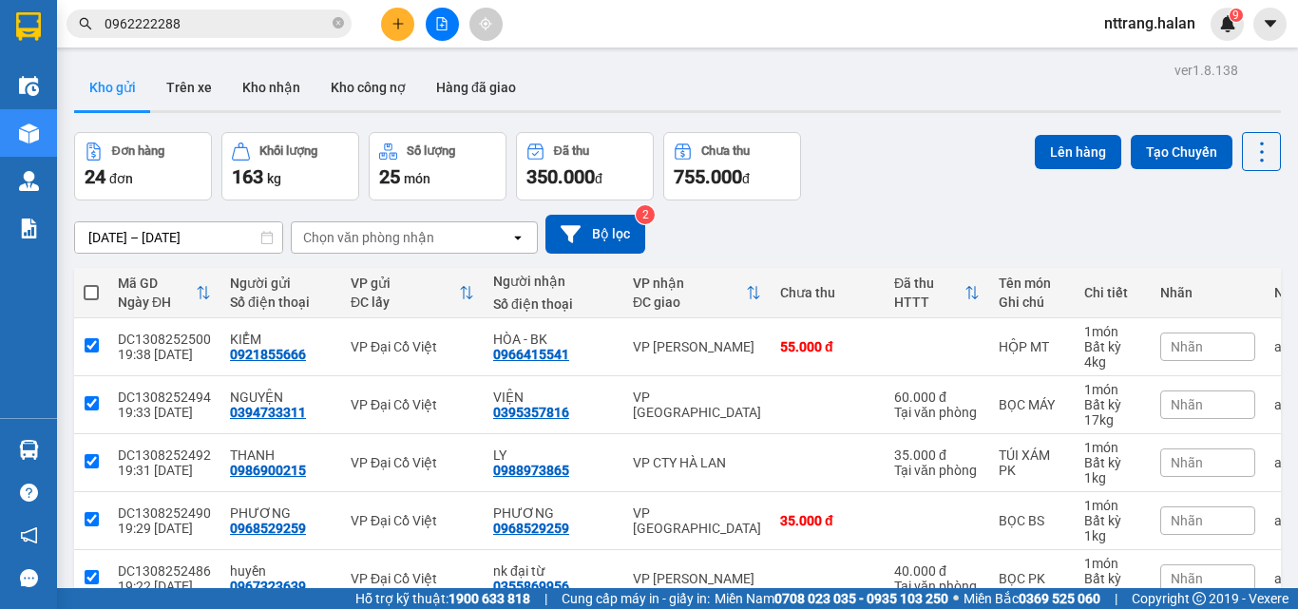
checkbox input "true"
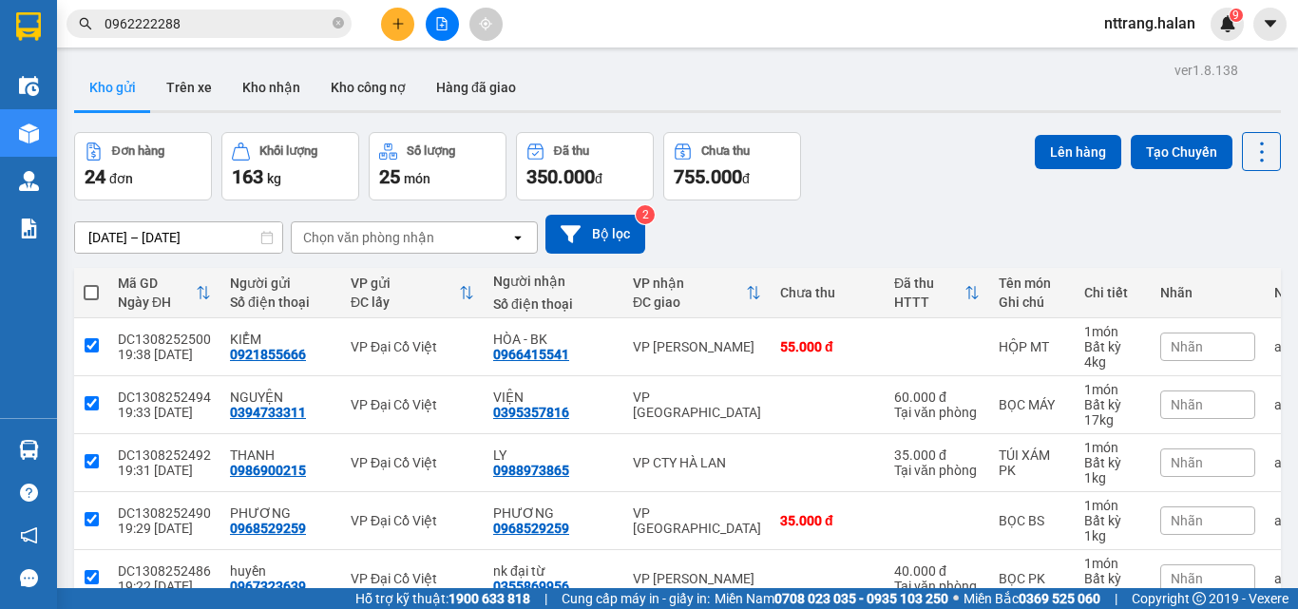
checkbox input "true"
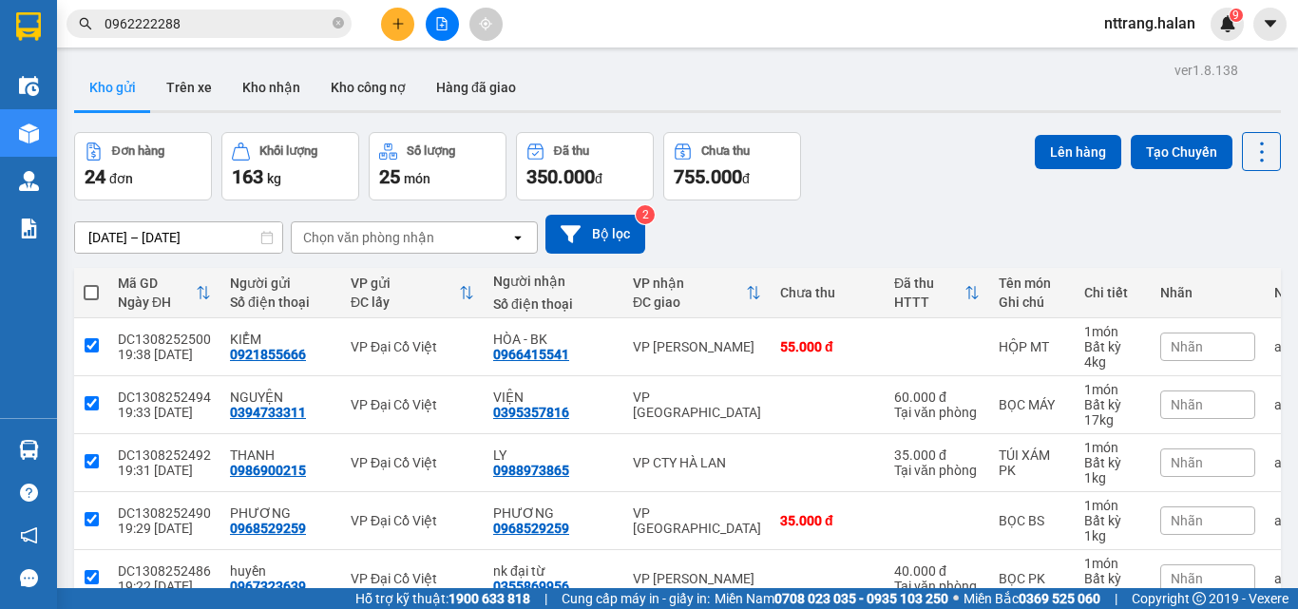
checkbox input "true"
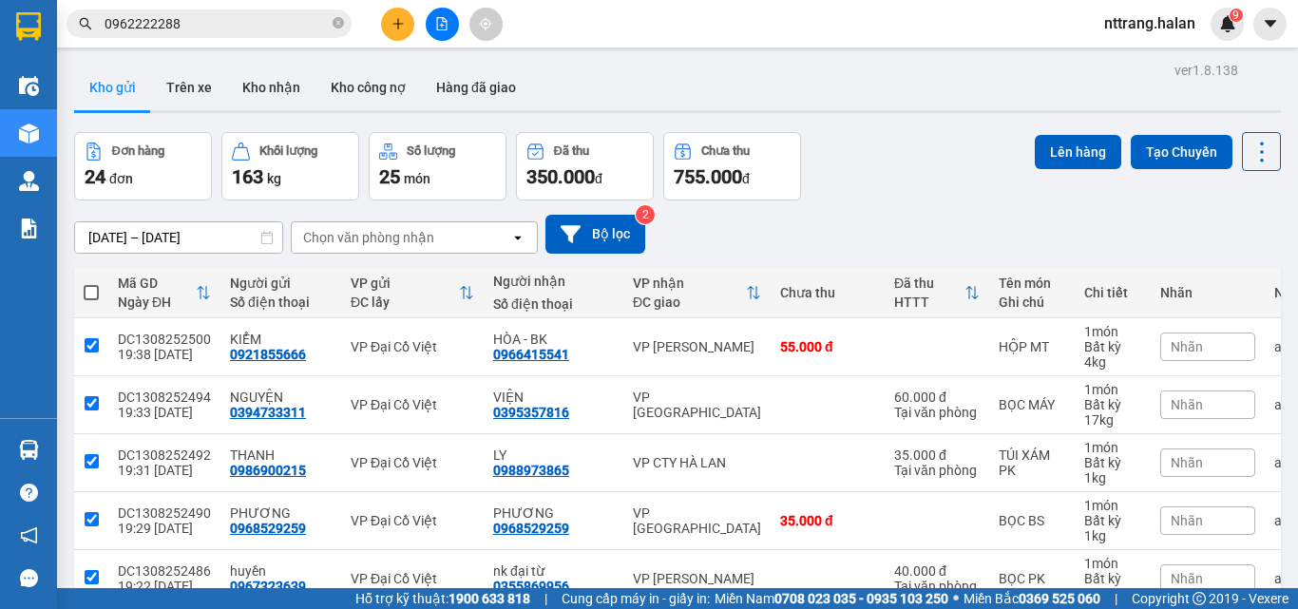
checkbox input "true"
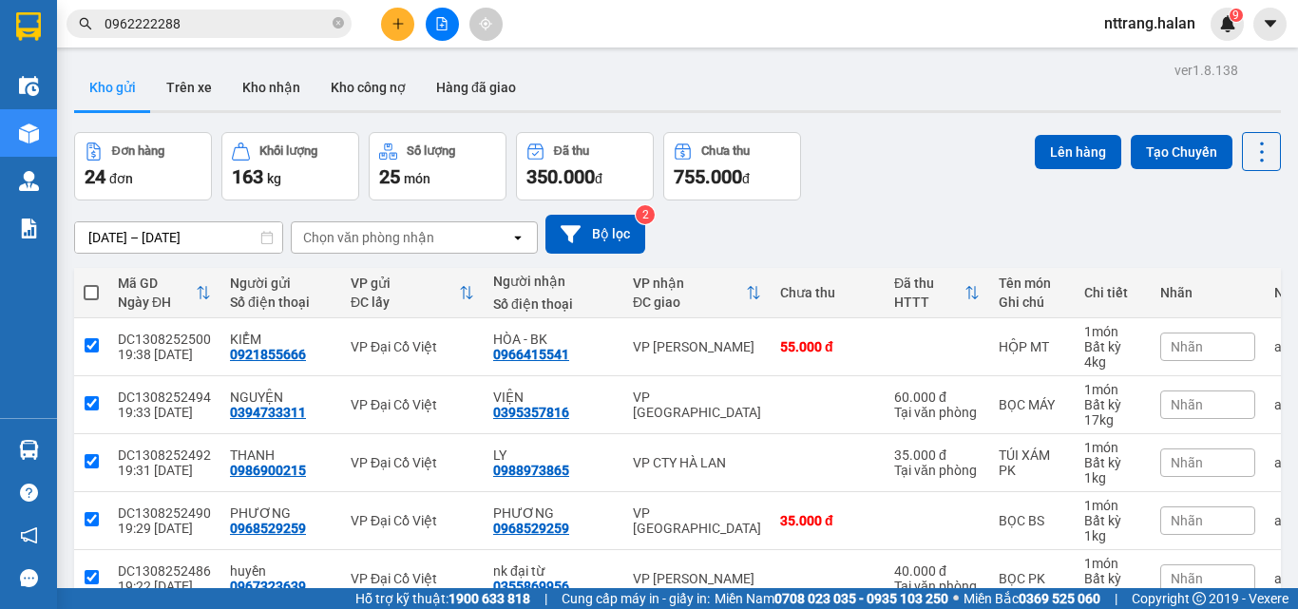
checkbox input "true"
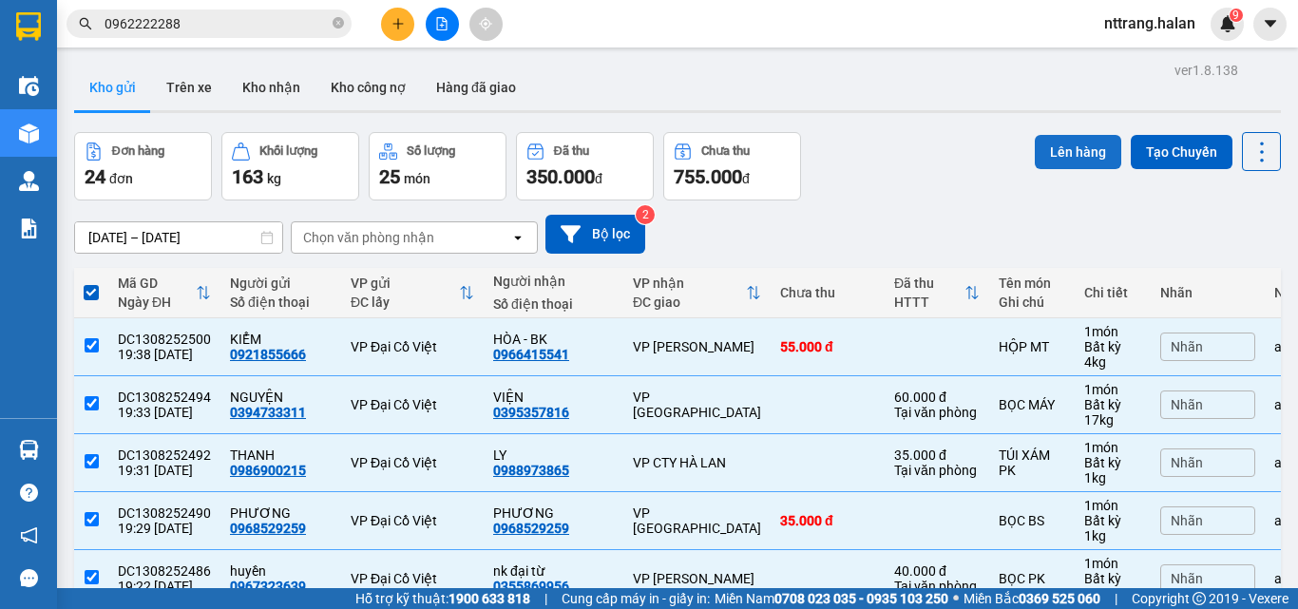
click at [1059, 148] on button "Lên hàng" at bounding box center [1077, 152] width 86 height 34
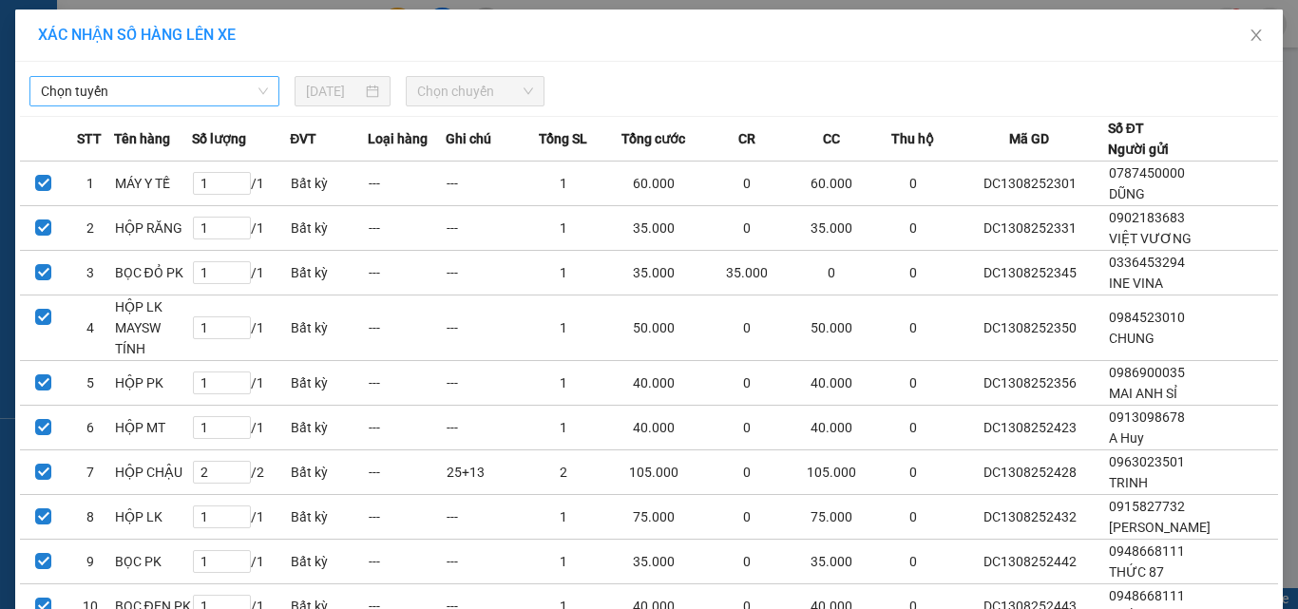
click at [96, 89] on span "Chọn tuyến" at bounding box center [154, 91] width 227 height 28
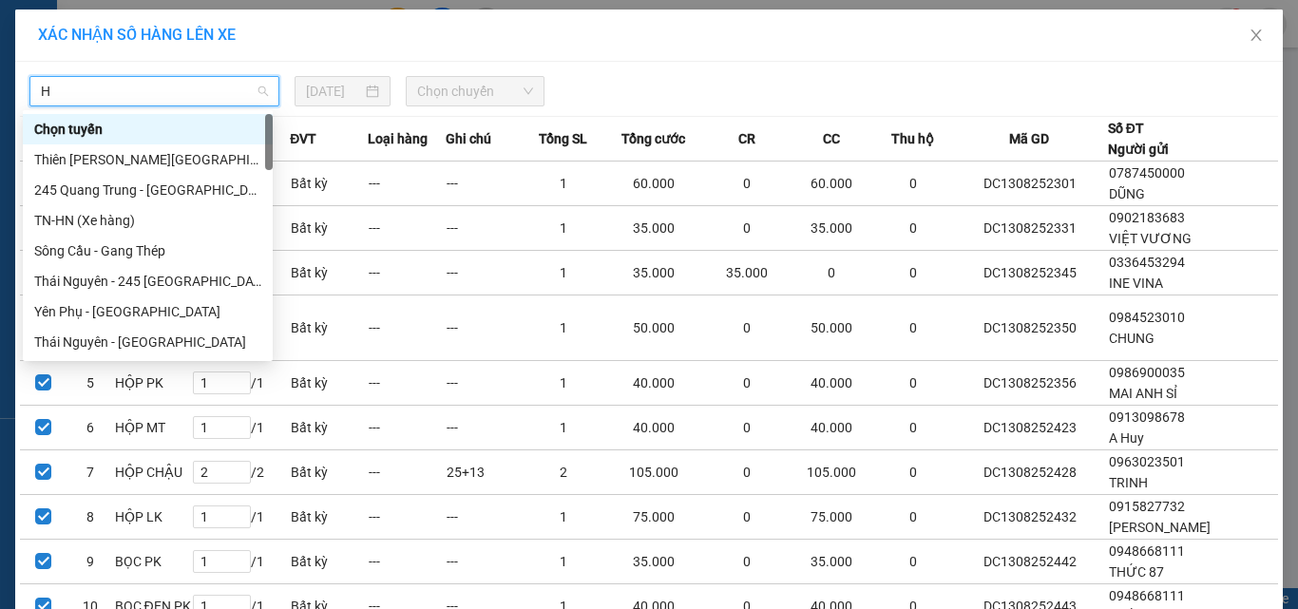
type input "HN"
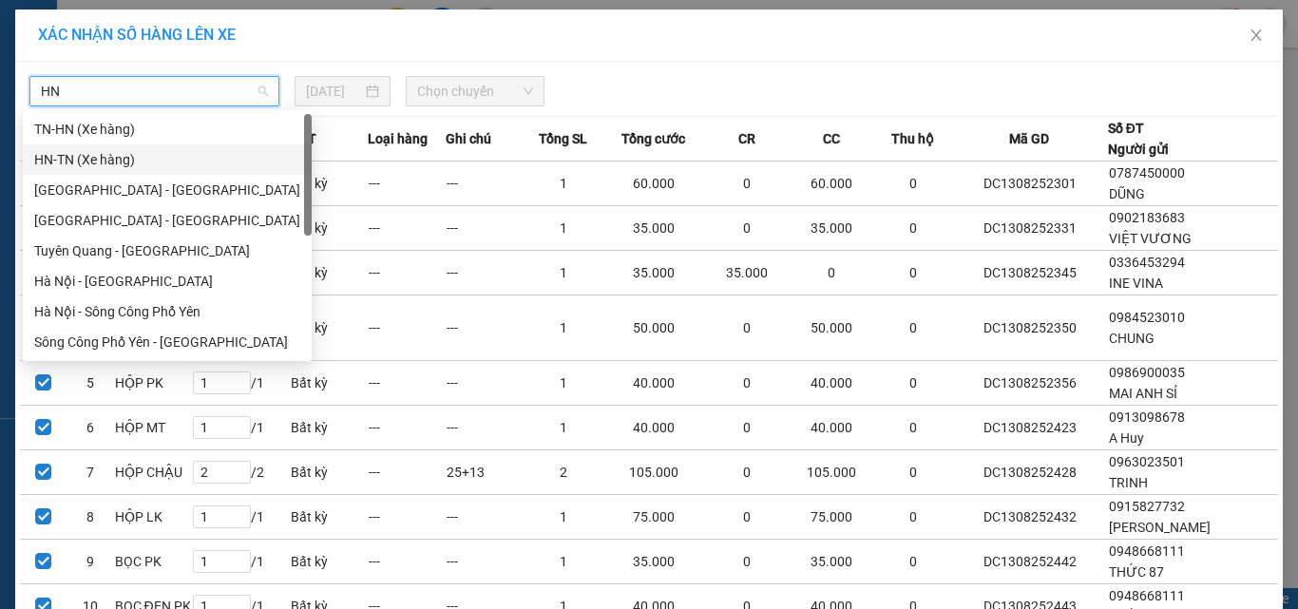
click at [92, 149] on div "HN-TN (Xe hàng)" at bounding box center [167, 159] width 266 height 21
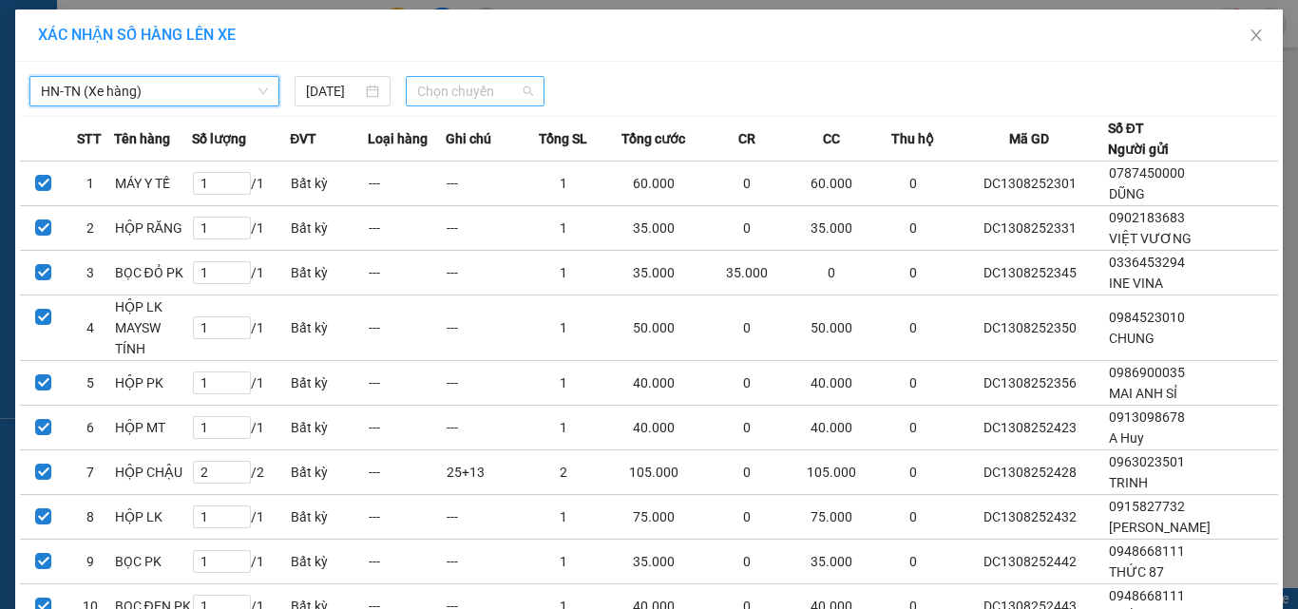
click at [477, 85] on span "Chọn chuyến" at bounding box center [475, 91] width 117 height 28
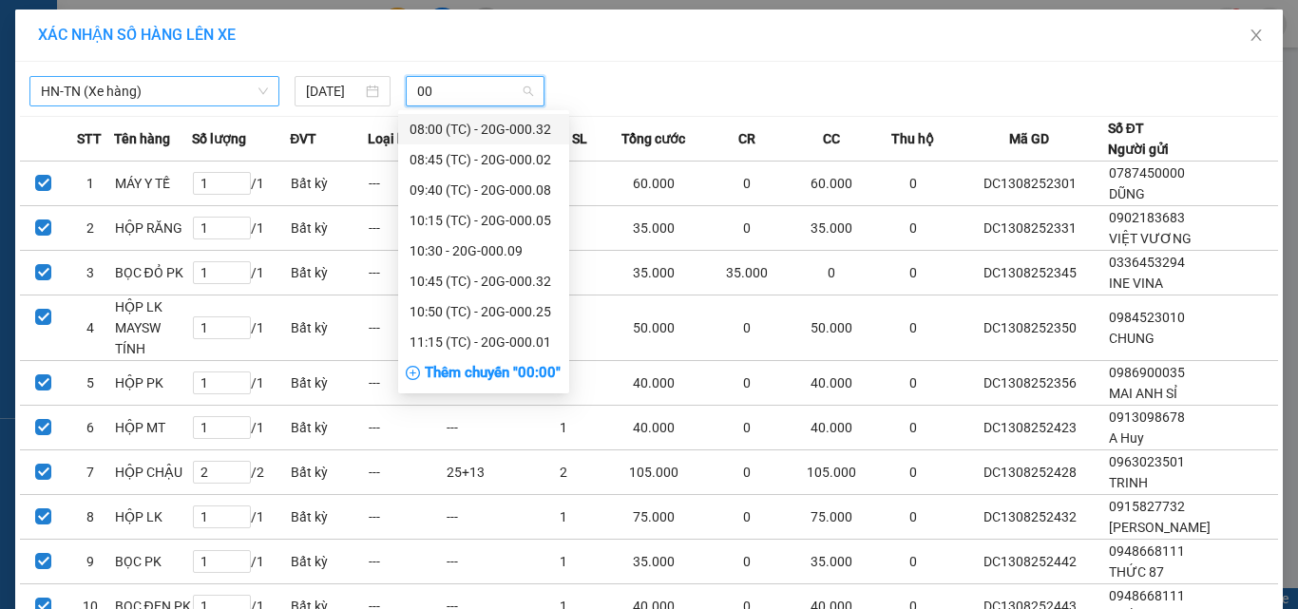
type input "007"
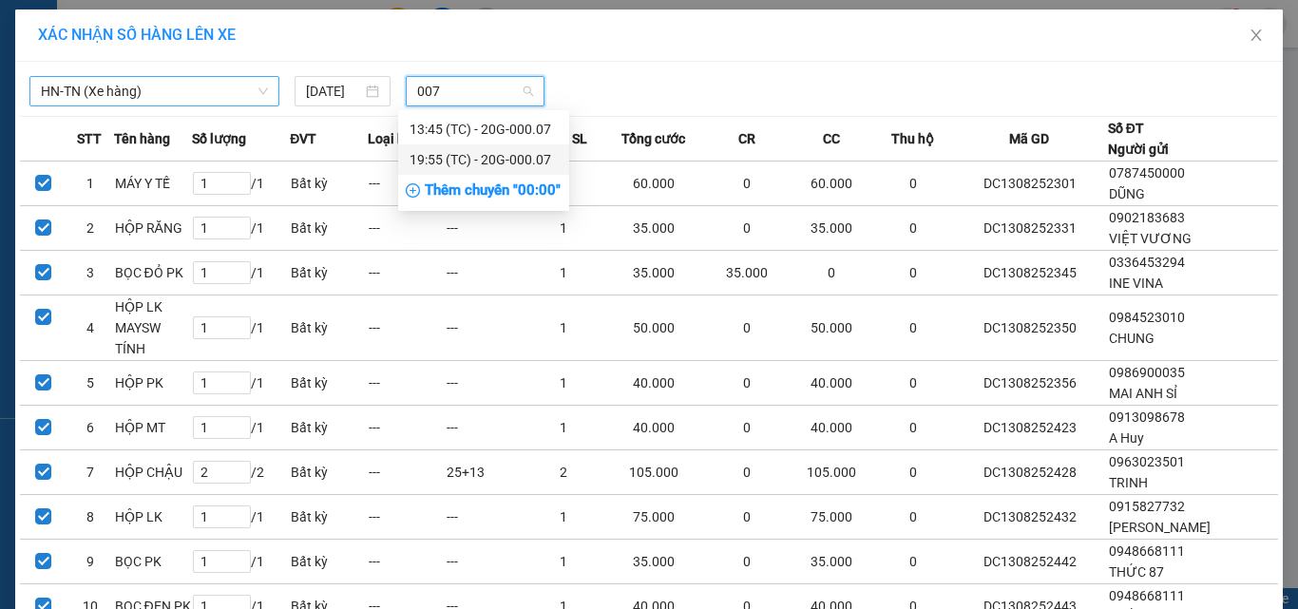
click at [508, 159] on div "19:55 (TC) - 20G-000.07" at bounding box center [483, 159] width 148 height 21
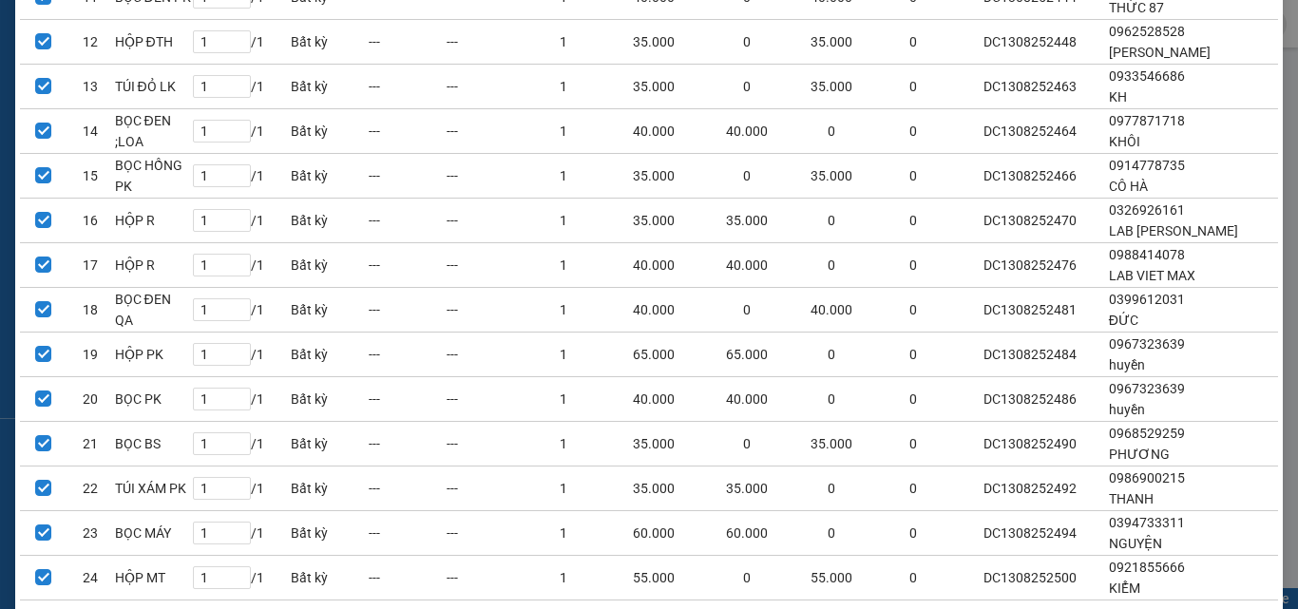
scroll to position [765, 0]
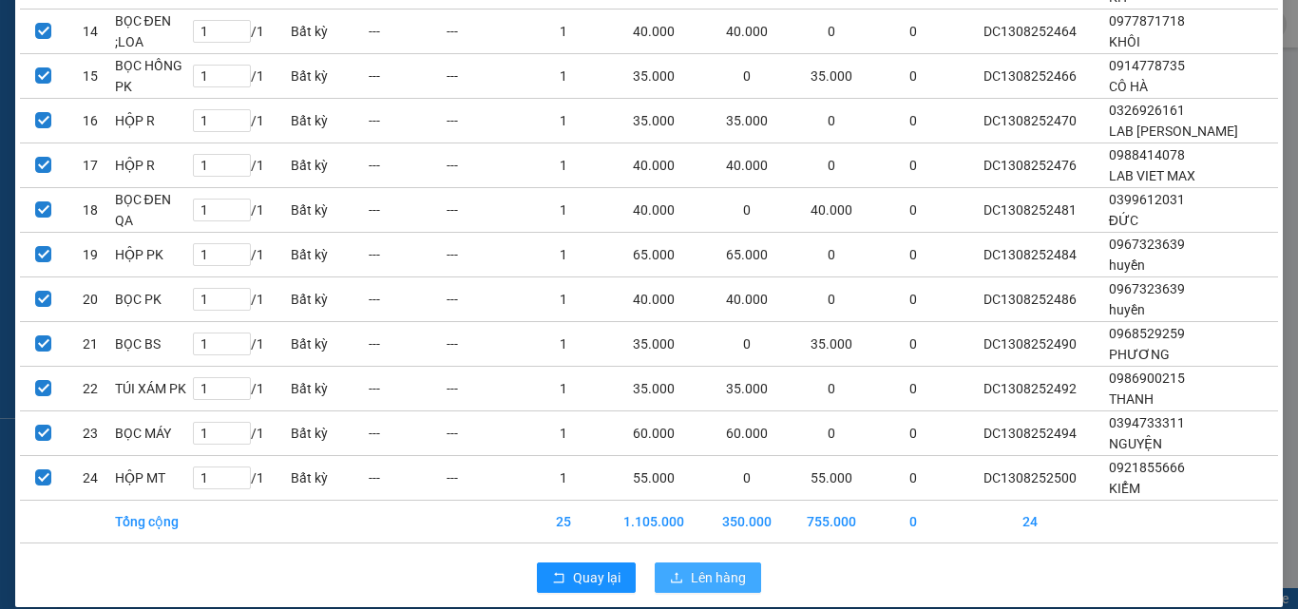
click at [698, 568] on button "Lên hàng" at bounding box center [707, 577] width 106 height 30
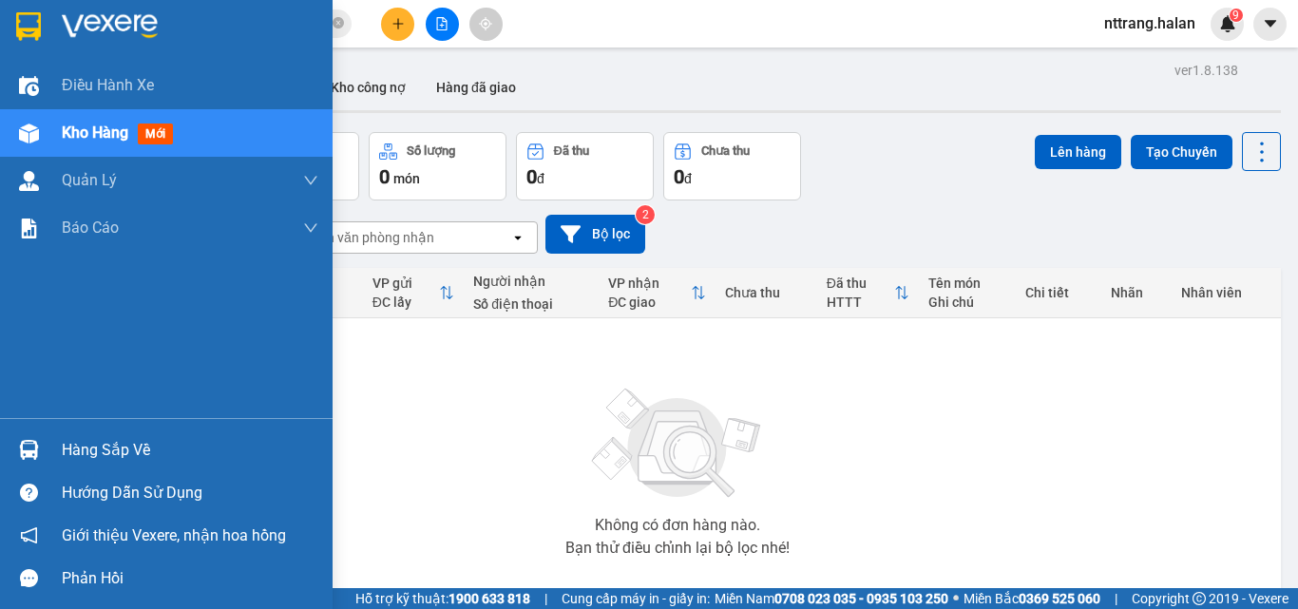
click at [86, 445] on div "Hàng sắp về" at bounding box center [190, 450] width 256 height 28
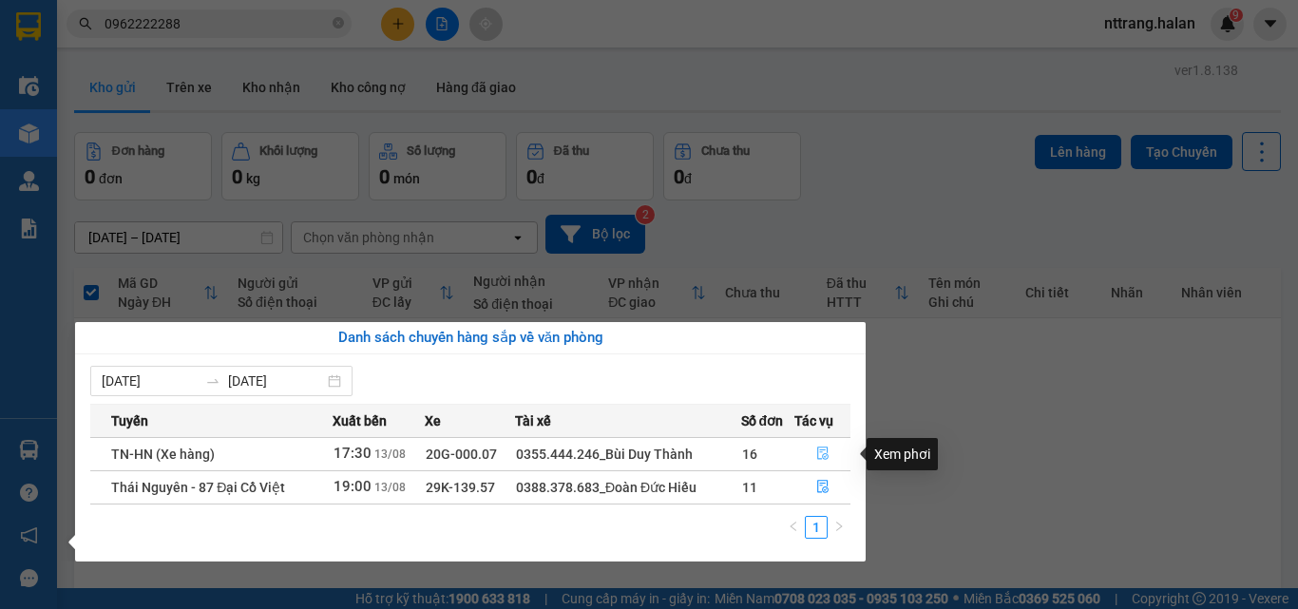
click at [827, 451] on icon "file-done" at bounding box center [822, 452] width 13 height 13
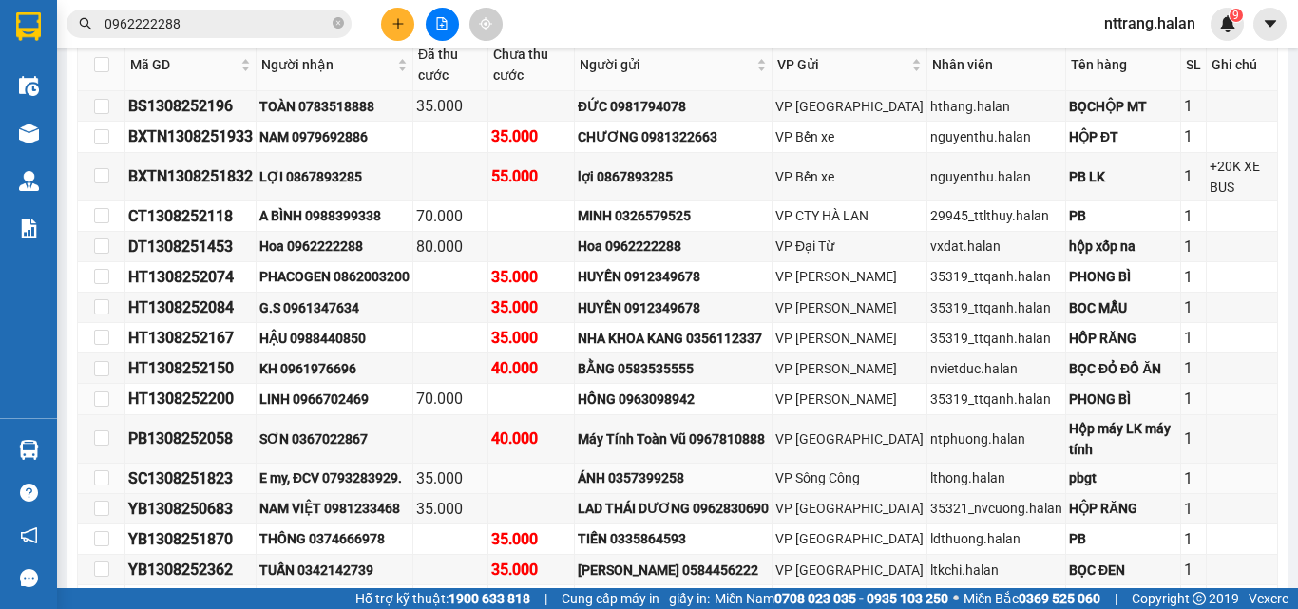
scroll to position [475, 0]
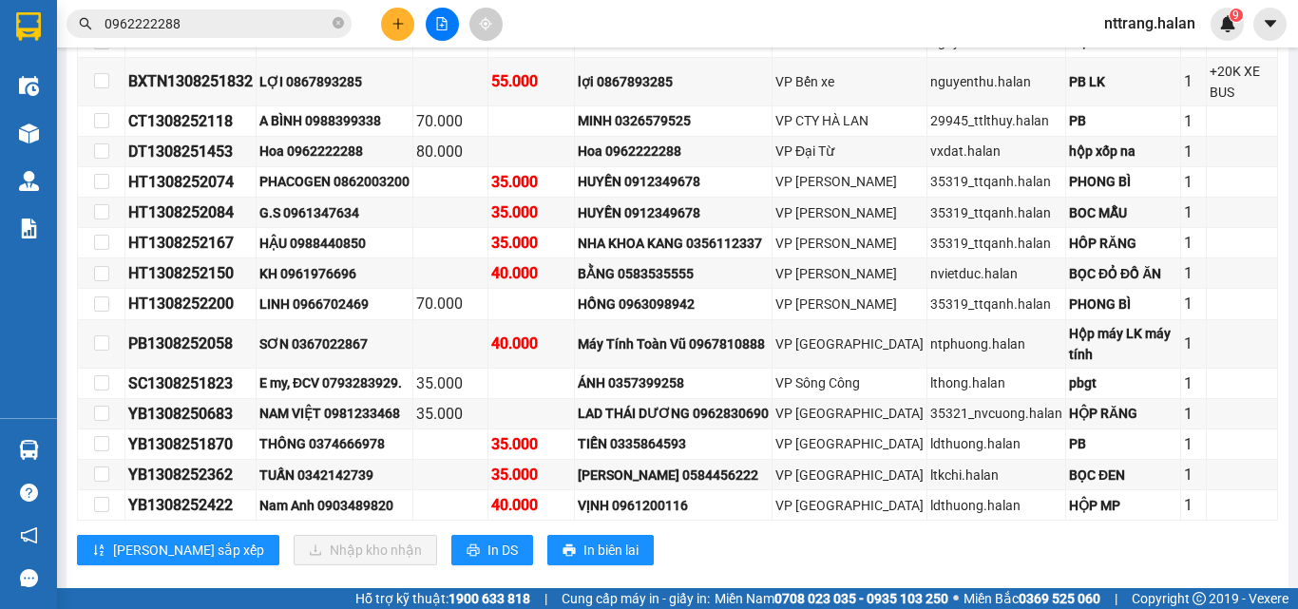
click at [199, 22] on input "0962222288" at bounding box center [216, 23] width 224 height 21
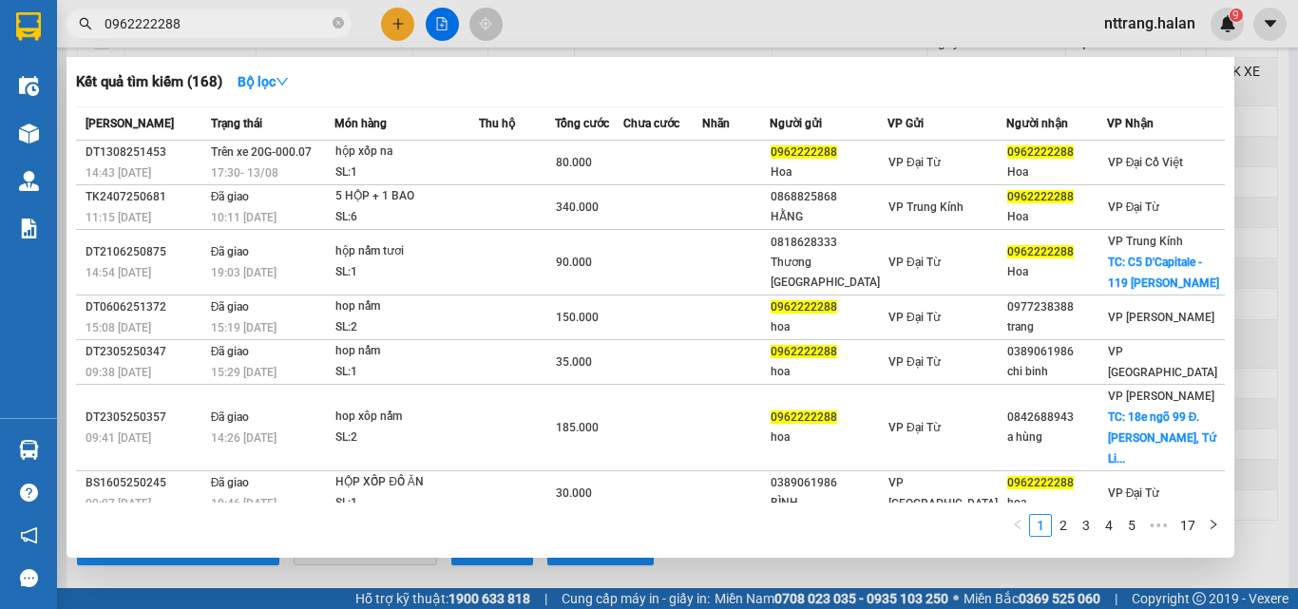
click at [199, 22] on input "0962222288" at bounding box center [216, 23] width 224 height 21
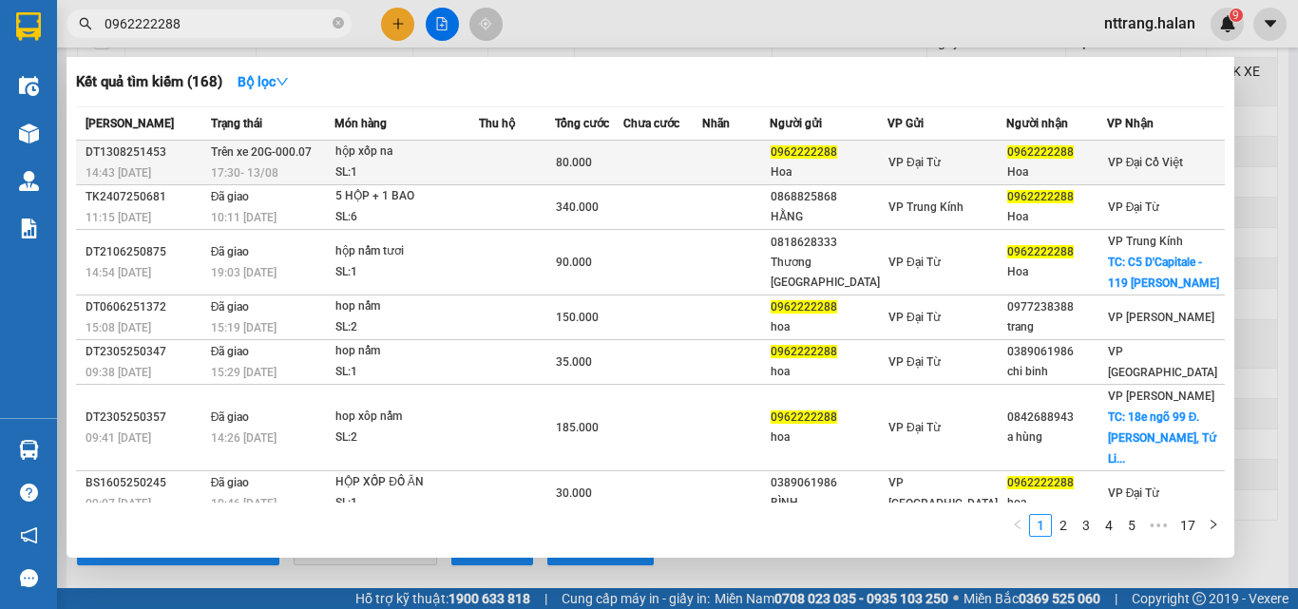
click at [592, 161] on span "80.000" at bounding box center [574, 162] width 36 height 13
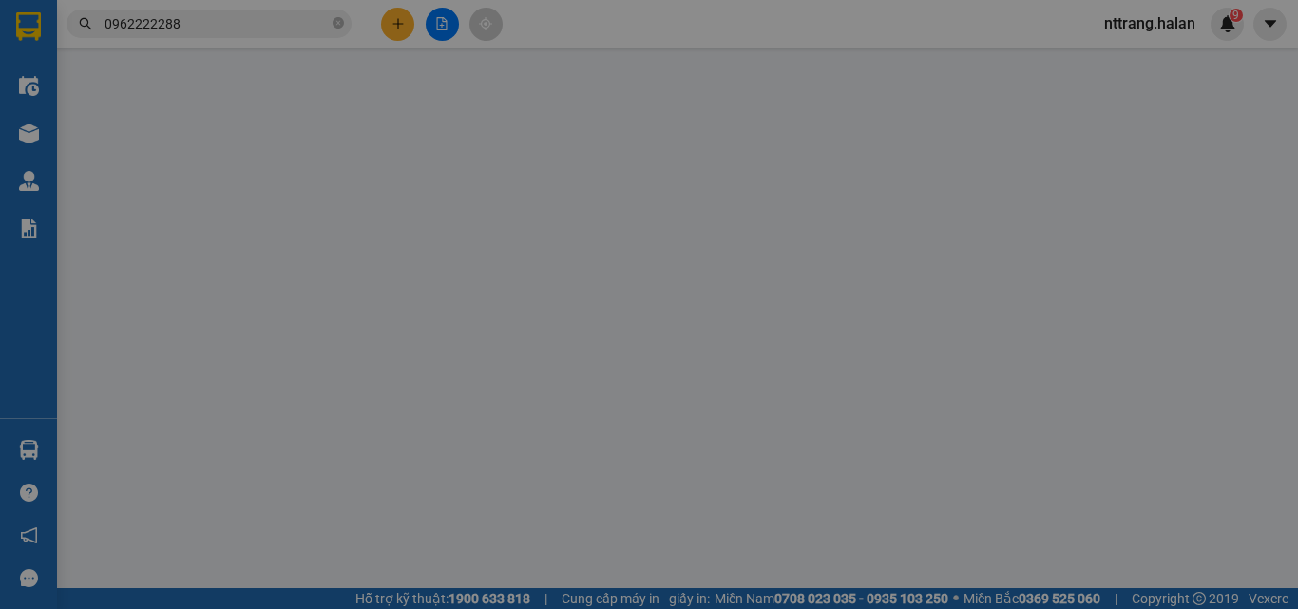
type input "0962222288"
type input "Hoa"
type input "0962222288"
type input "Hoa"
type input "80.000"
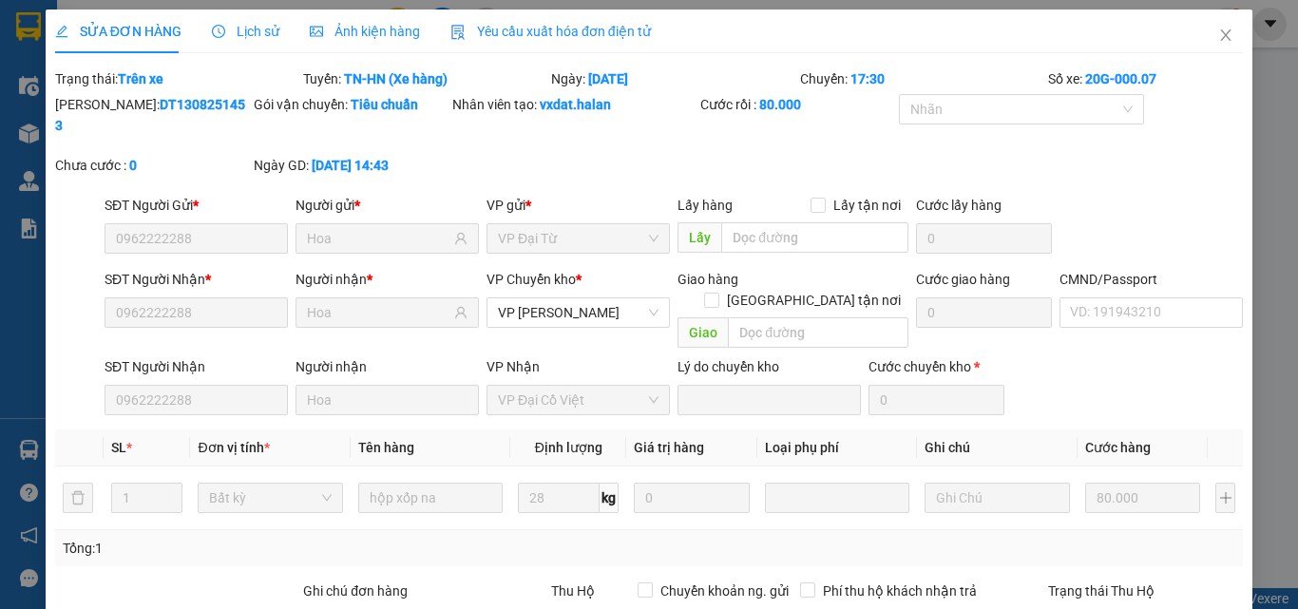
scroll to position [220, 0]
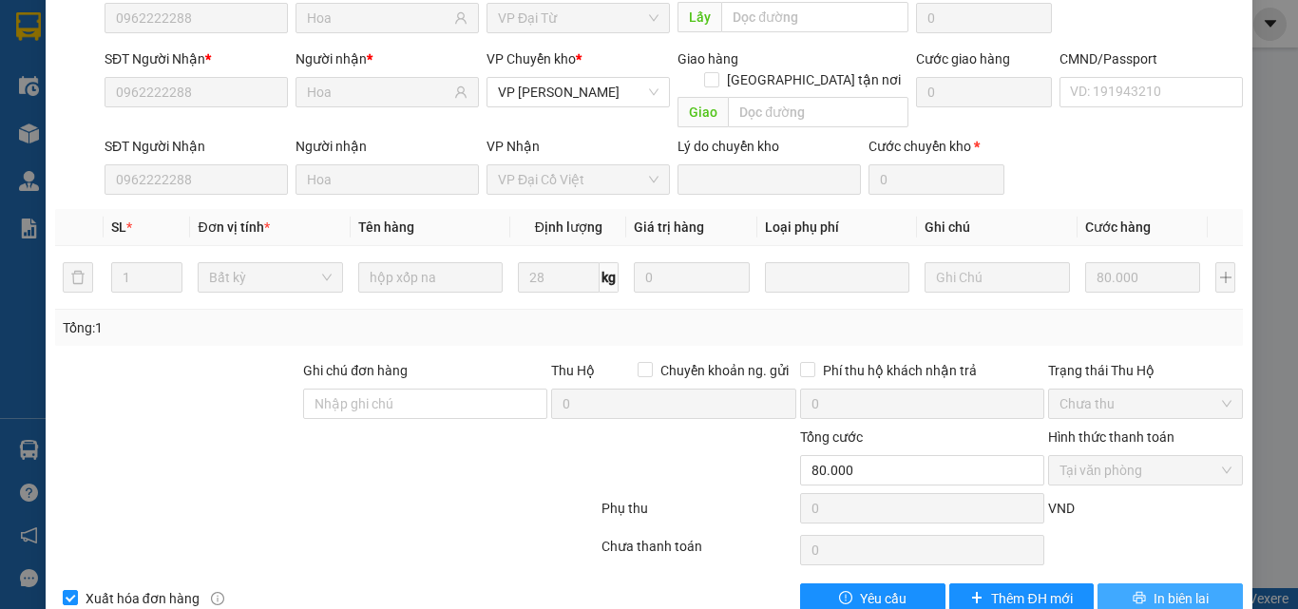
click at [1192, 588] on span "In biên lai" at bounding box center [1180, 598] width 55 height 21
